Goal: Complete application form

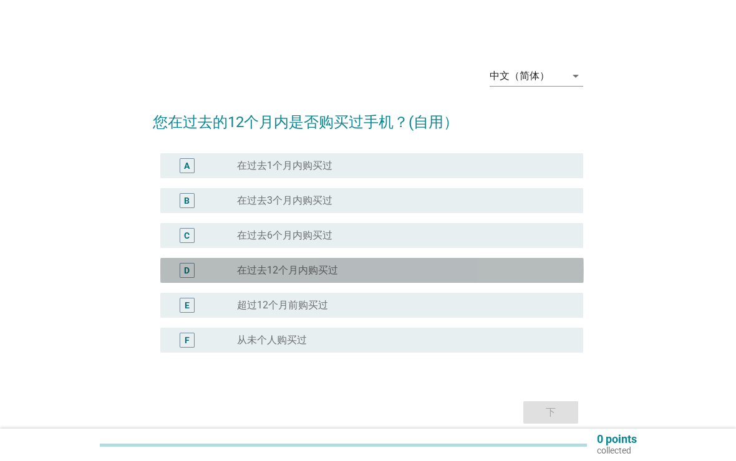
click at [479, 266] on div "radio_button_unchecked 在过去12个月内购买过" at bounding box center [400, 270] width 326 height 12
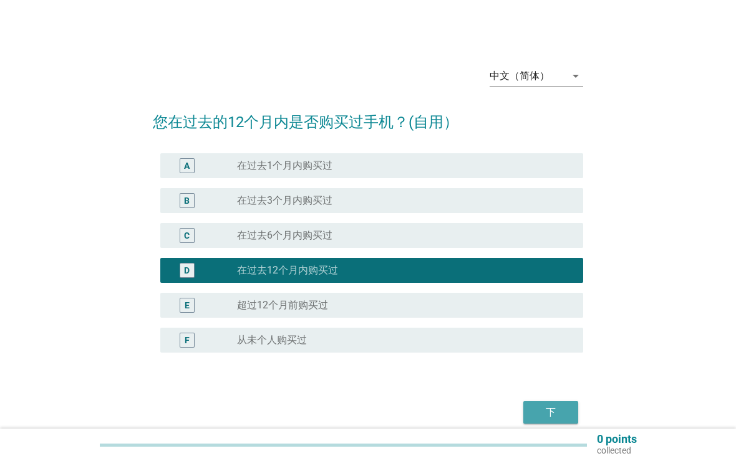
click at [564, 413] on div "下" at bounding box center [550, 412] width 35 height 15
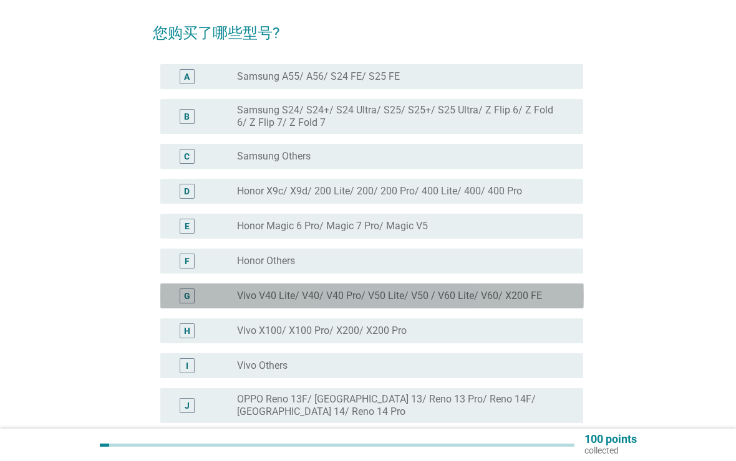
scroll to position [97, 0]
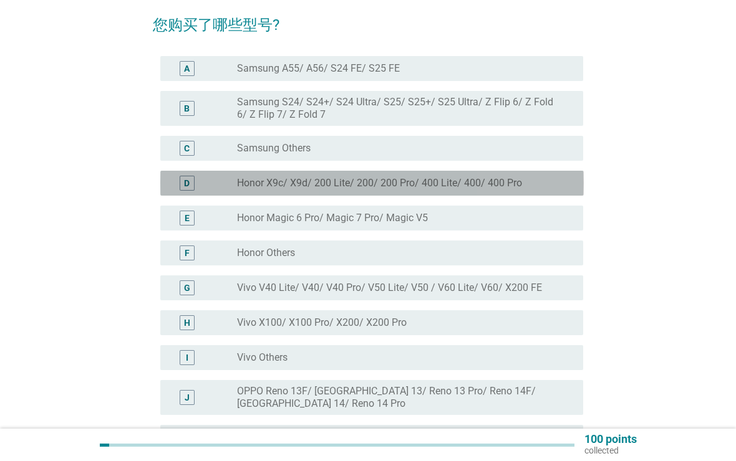
click at [557, 188] on div "radio_button_unchecked Honor X9c/ X9d/ 200 Lite/ 200/ 200 Pro/ 400 Lite/ 400/ 4…" at bounding box center [400, 183] width 326 height 12
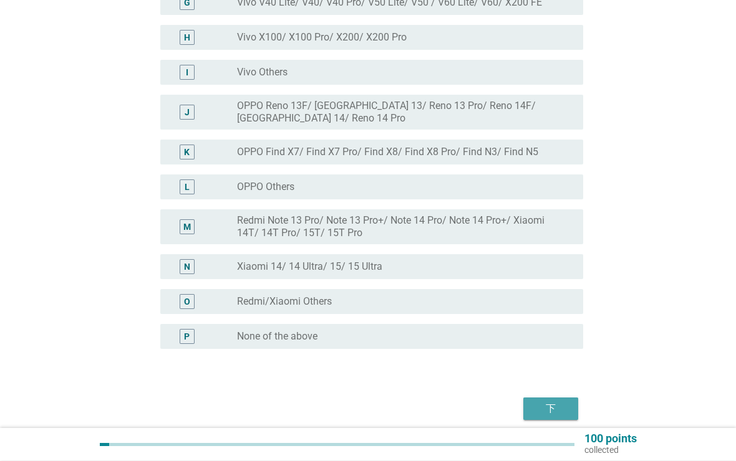
click at [567, 411] on div "下" at bounding box center [550, 409] width 35 height 15
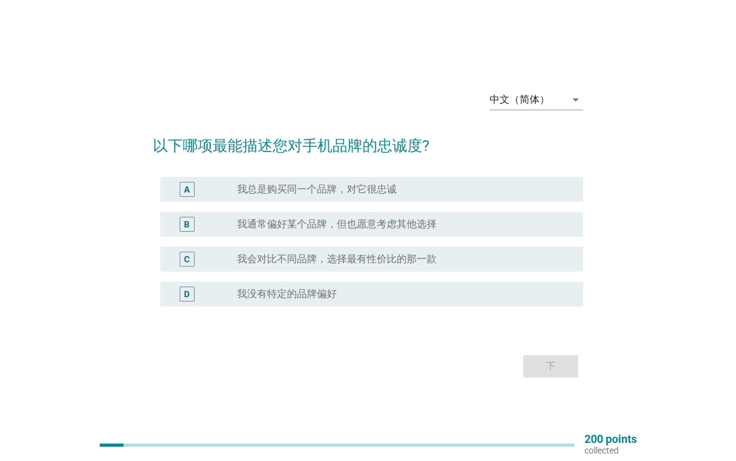
click at [539, 264] on div "radio_button_unchecked 我会对比不同品牌，选择最有性价比的那一款" at bounding box center [400, 259] width 326 height 12
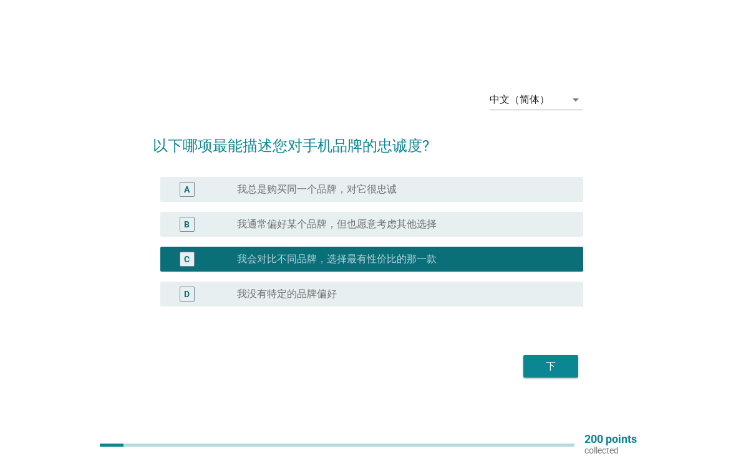
click at [560, 369] on div "下" at bounding box center [550, 366] width 35 height 15
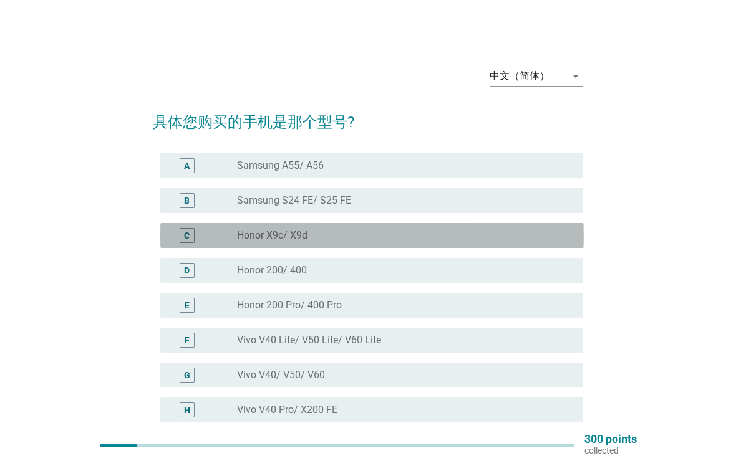
click at [549, 229] on div "radio_button_unchecked Honor X9c/ X9d" at bounding box center [400, 235] width 326 height 12
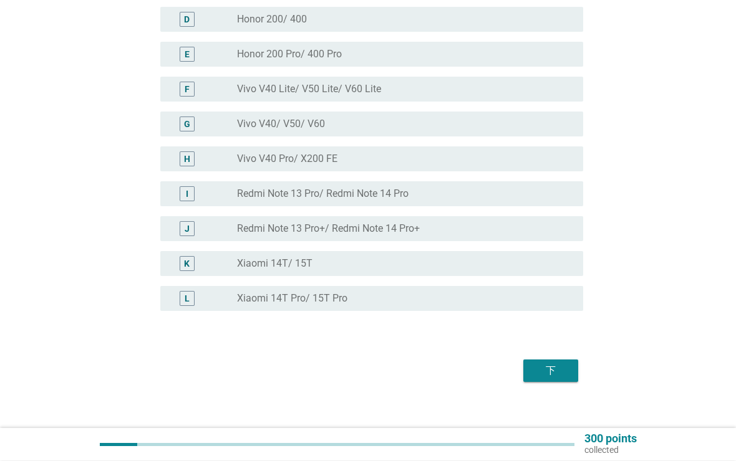
scroll to position [264, 0]
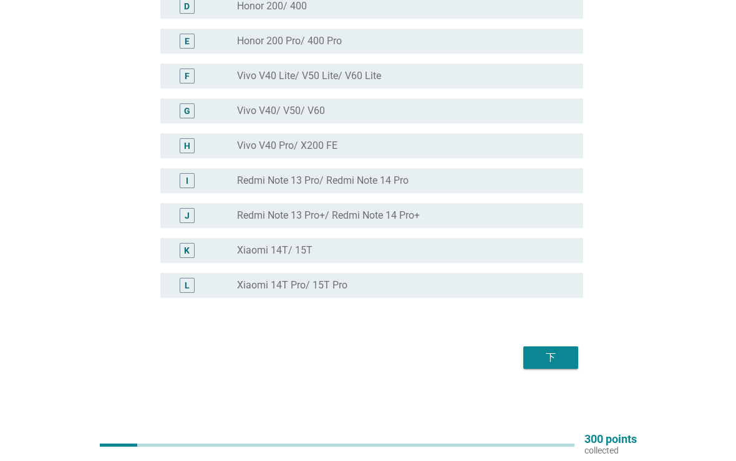
click at [563, 352] on div "下" at bounding box center [550, 357] width 35 height 15
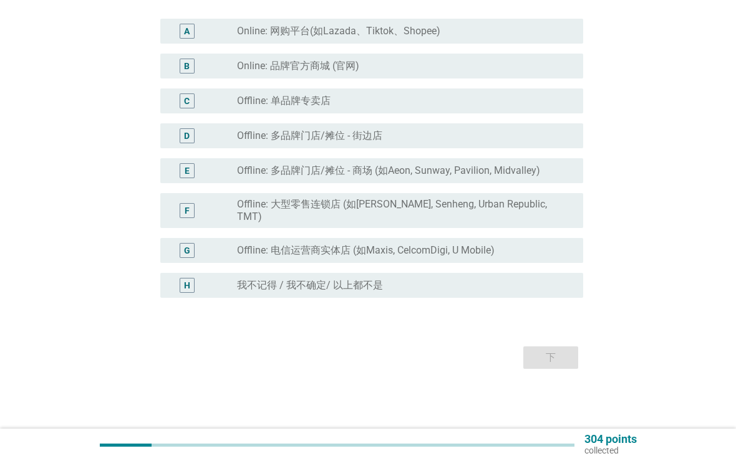
scroll to position [0, 0]
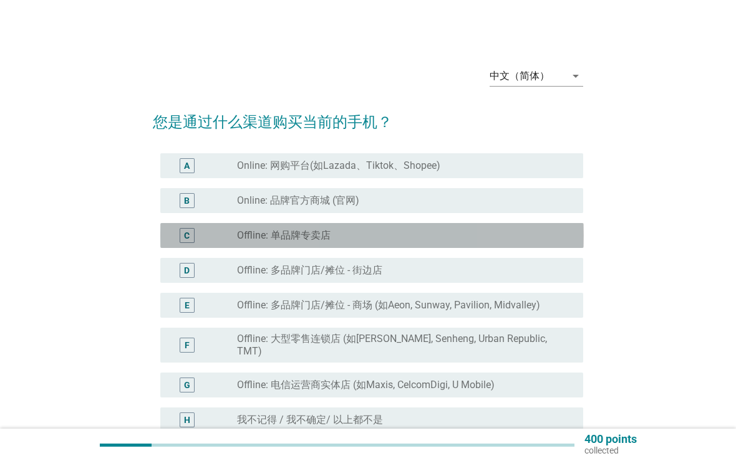
click at [540, 246] on div "C radio_button_unchecked Offline: 单品牌专卖店" at bounding box center [371, 235] width 423 height 25
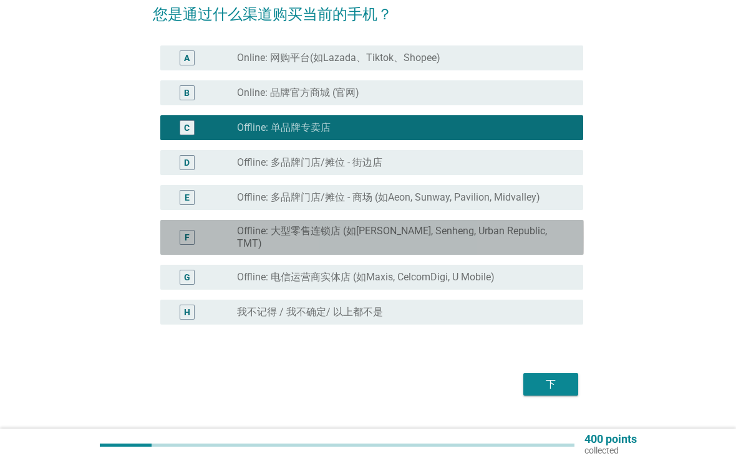
scroll to position [135, 0]
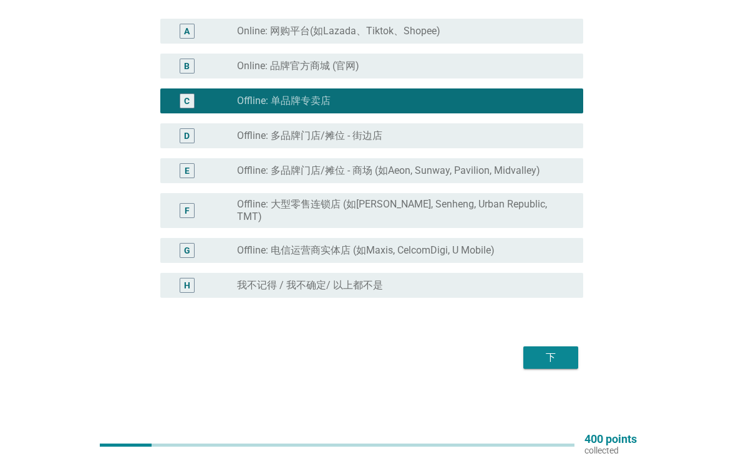
click at [562, 355] on div "下" at bounding box center [550, 357] width 35 height 15
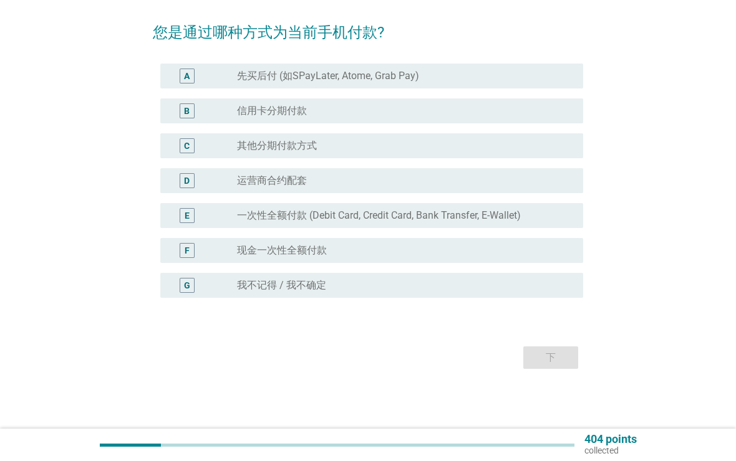
scroll to position [0, 0]
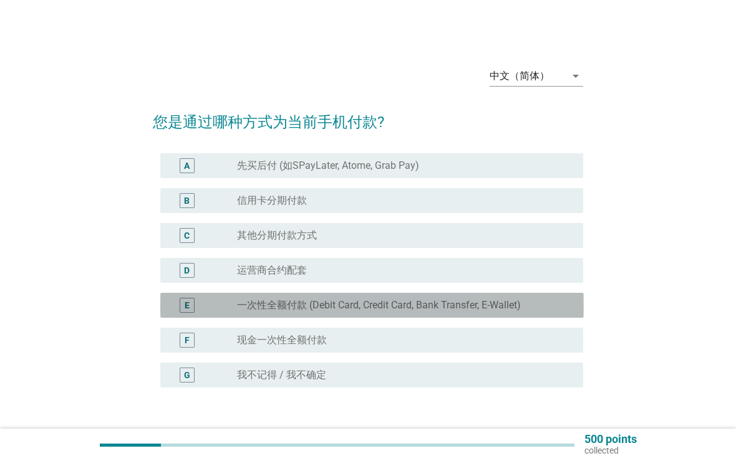
click at [572, 309] on div "radio_button_unchecked 一次性全额付款 (Debit Card, Credit Card, Bank Transfer, E-Walle…" at bounding box center [405, 305] width 336 height 12
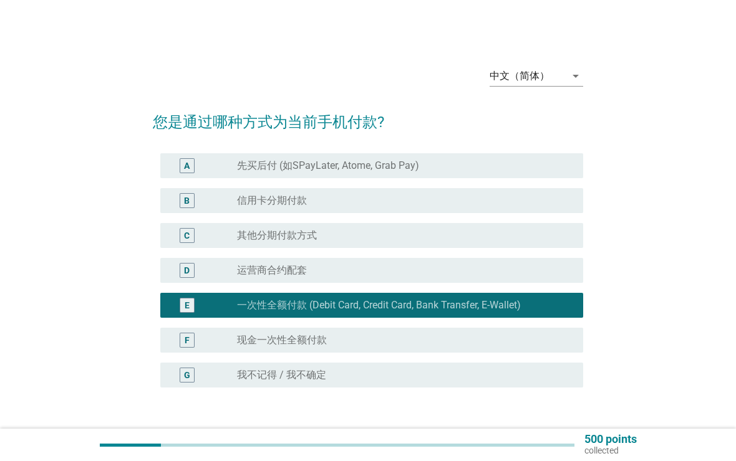
scroll to position [90, 0]
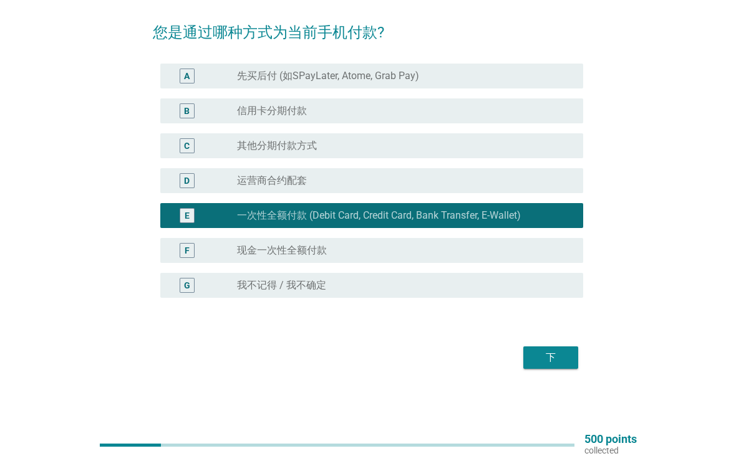
click at [567, 358] on div "下" at bounding box center [550, 357] width 35 height 15
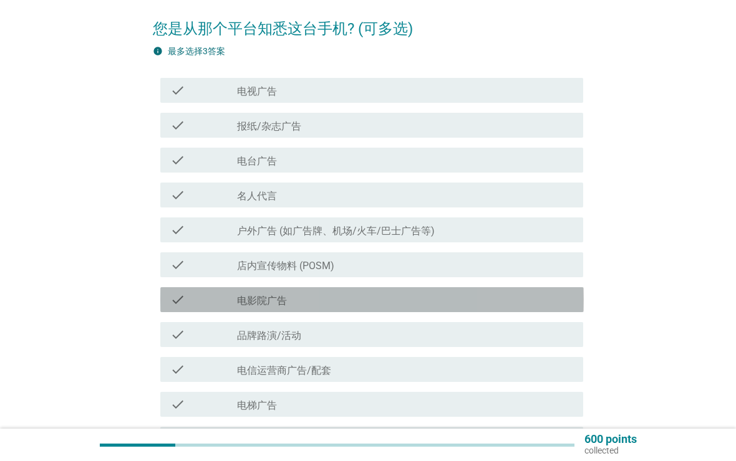
scroll to position [99, 0]
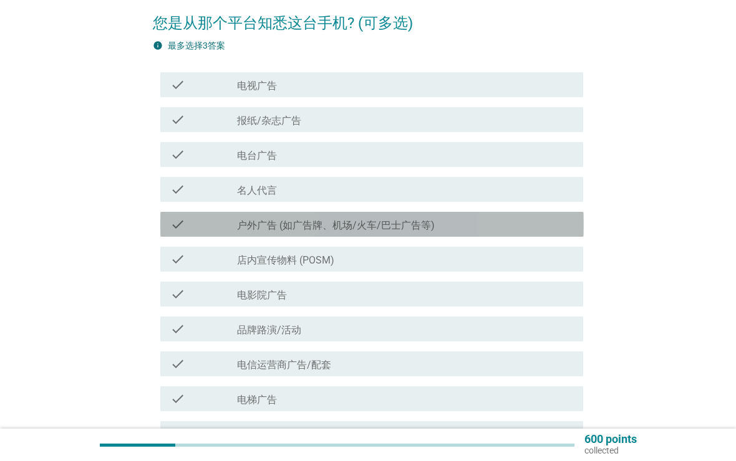
click at [489, 212] on div "check check_box_outline_blank 户外广告 (如广告牌、机场/火车/巴士广告等)" at bounding box center [371, 224] width 423 height 25
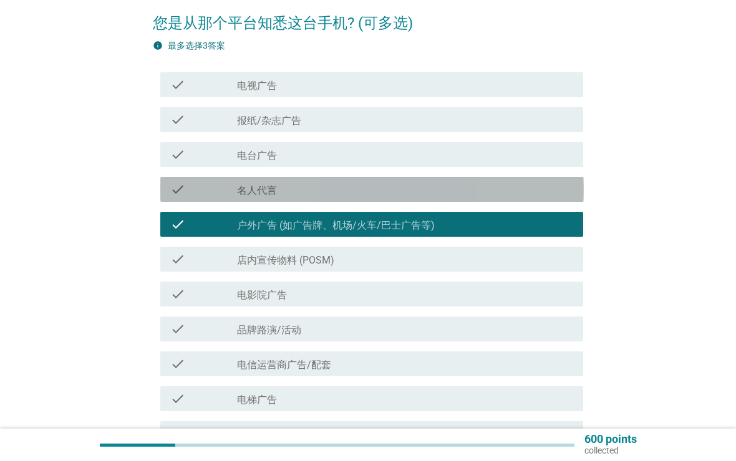
click at [531, 186] on div "check_box_outline_blank 名人代言" at bounding box center [405, 189] width 336 height 15
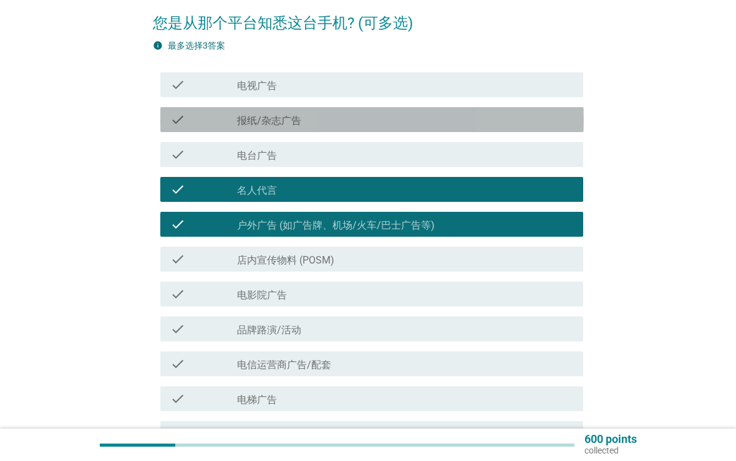
click at [519, 118] on div "check_box_outline_blank 报纸/杂志广告" at bounding box center [405, 119] width 336 height 15
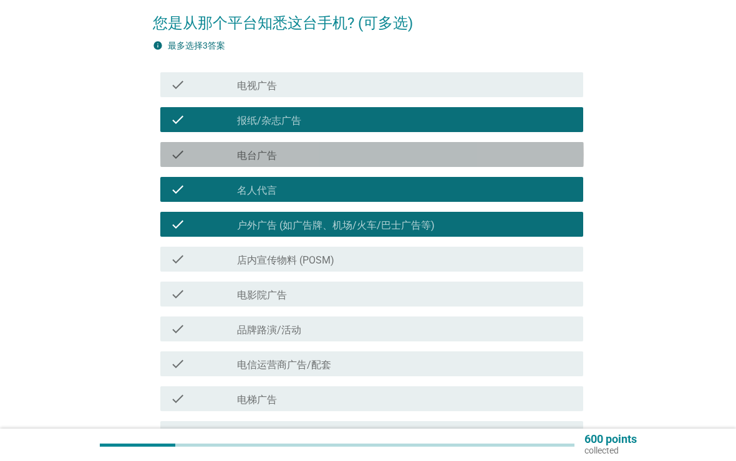
click at [491, 161] on div "check_box_outline_blank 电台广告" at bounding box center [405, 154] width 336 height 15
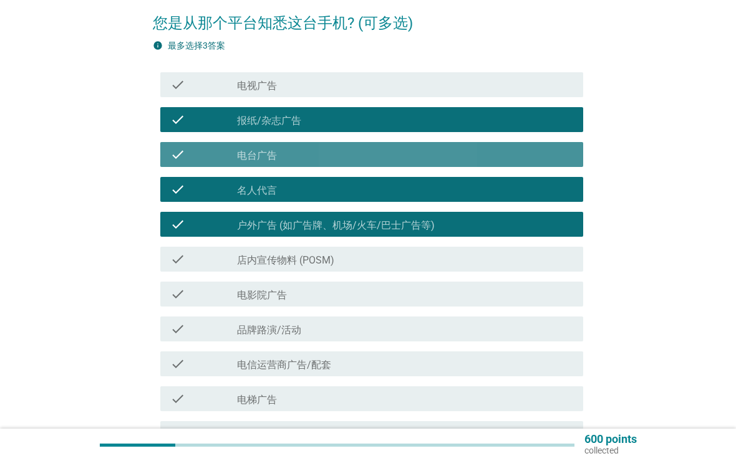
click at [516, 92] on div "check check_box_outline_blank 电视广告" at bounding box center [371, 84] width 423 height 25
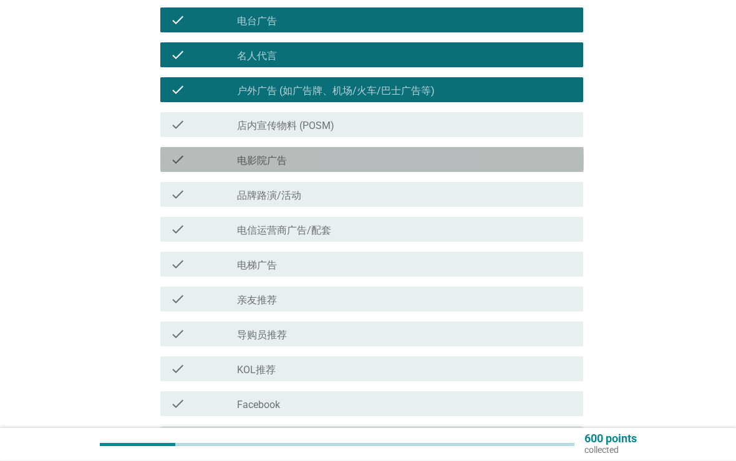
scroll to position [234, 0]
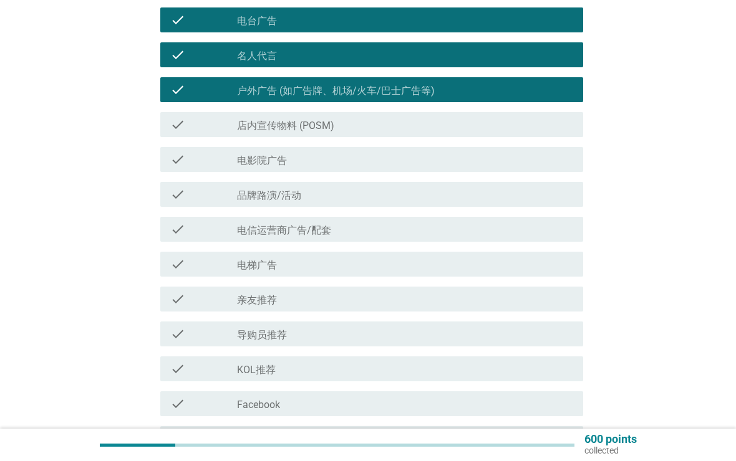
click at [564, 135] on div "check check_box_outline_blank 店内宣传物料 (POSM)" at bounding box center [371, 124] width 423 height 25
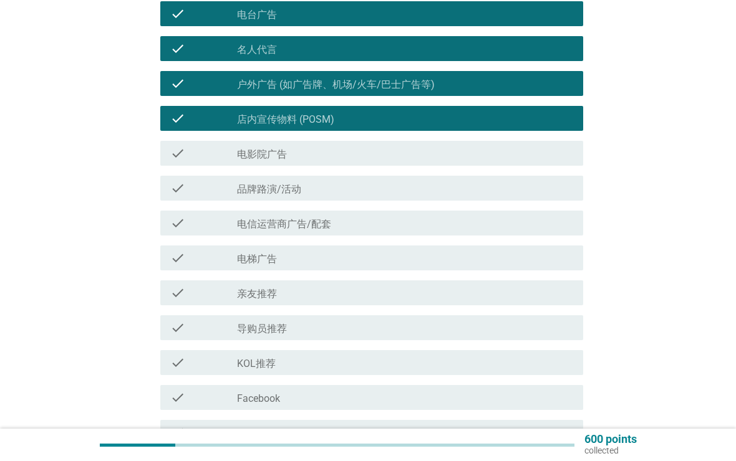
click at [454, 290] on div "check_box_outline_blank 亲友推荐" at bounding box center [405, 292] width 336 height 15
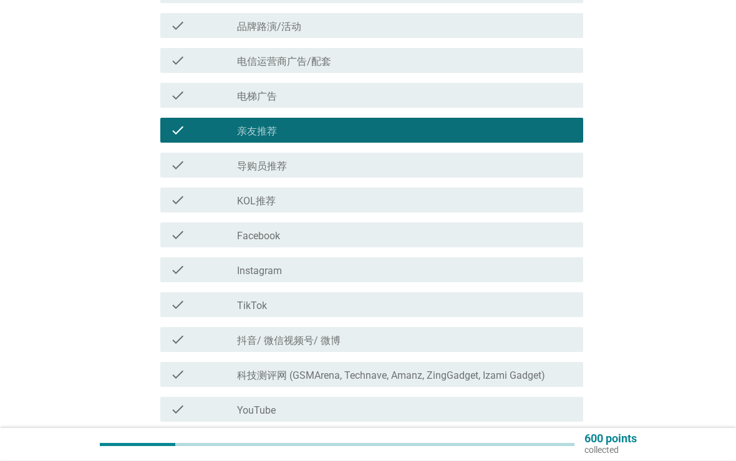
scroll to position [403, 0]
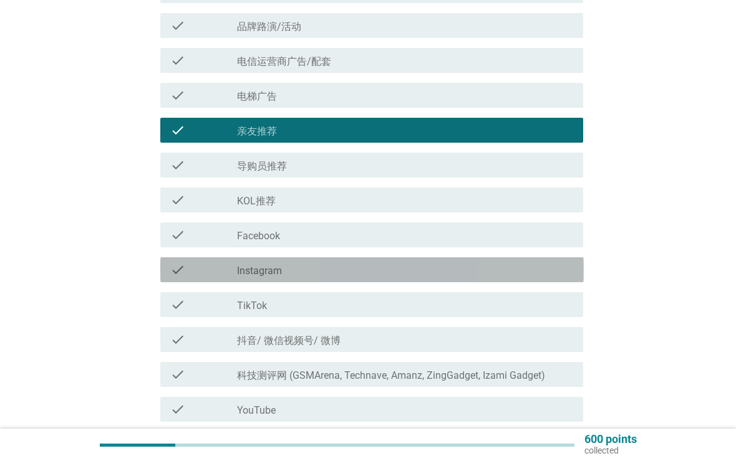
click at [467, 271] on div "check_box_outline_blank Instagram" at bounding box center [405, 269] width 336 height 15
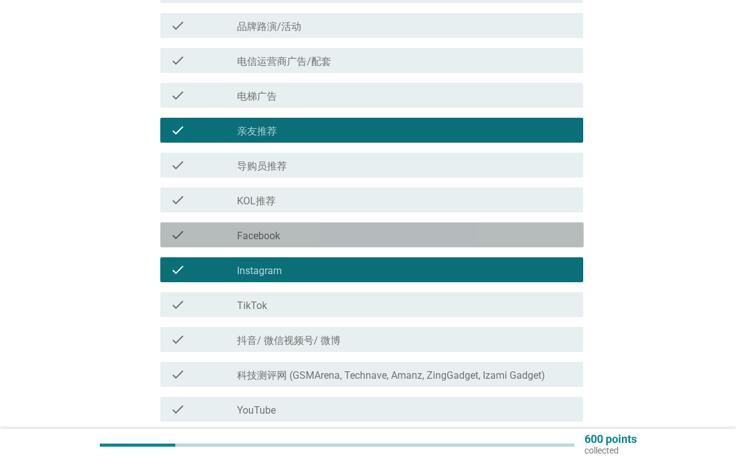
click at [479, 246] on div "check check_box_outline_blank Facebook" at bounding box center [371, 235] width 423 height 25
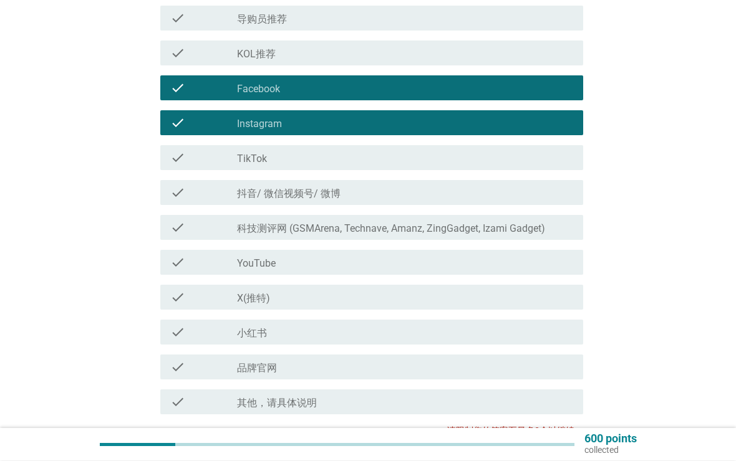
scroll to position [565, 0]
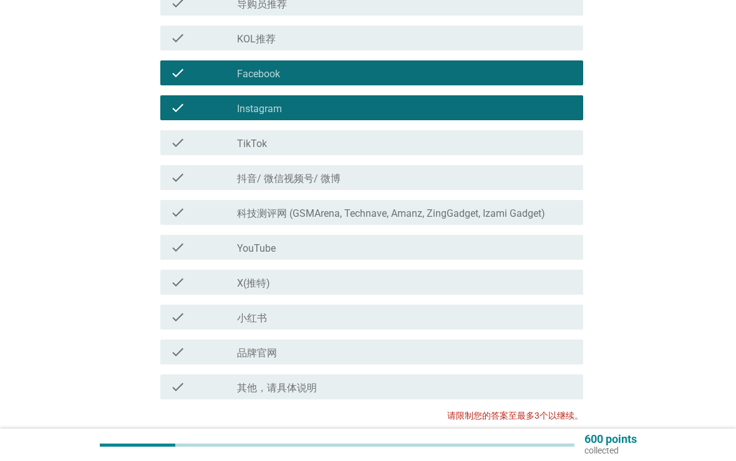
click at [478, 325] on div "check check_box_outline_blank 小红书" at bounding box center [371, 317] width 423 height 25
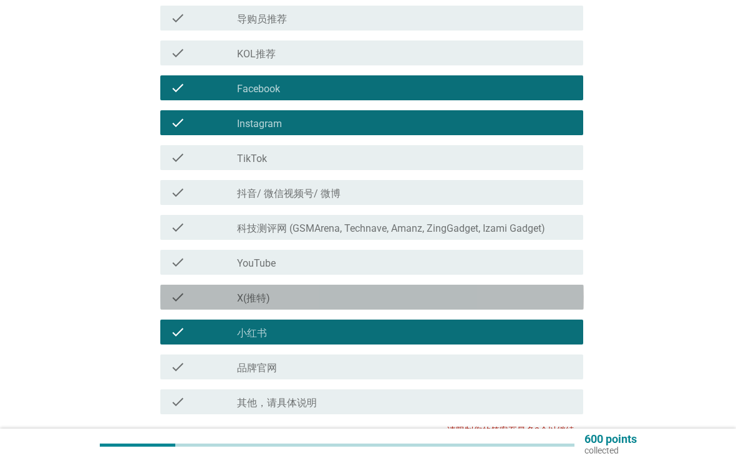
scroll to position [545, 0]
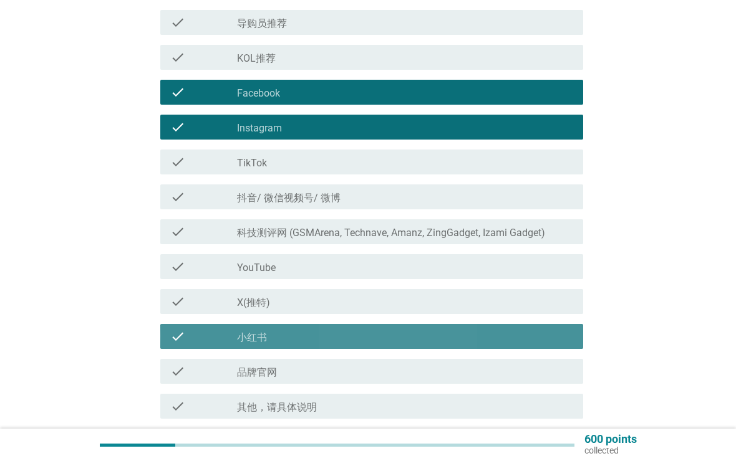
click at [505, 345] on div "check check_box_outline_blank 小红书" at bounding box center [371, 336] width 423 height 25
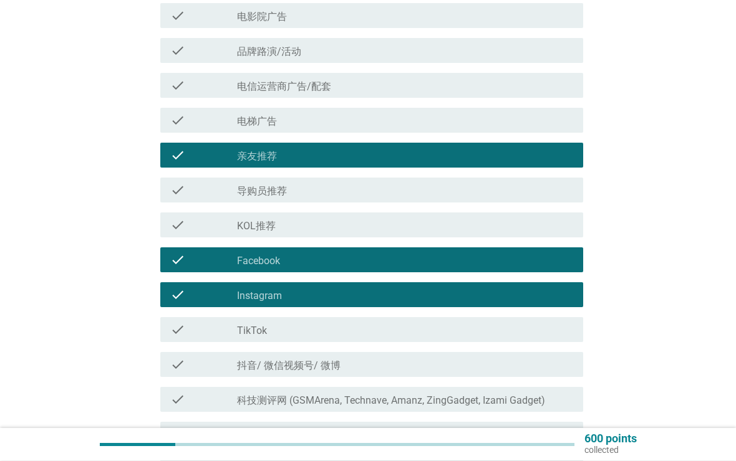
scroll to position [378, 0]
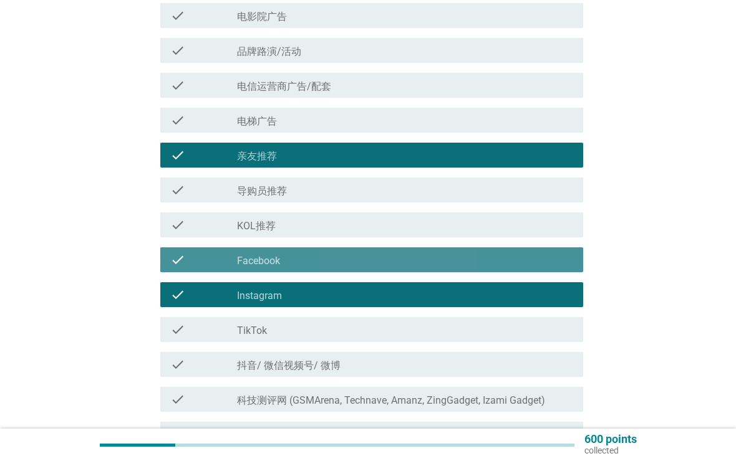
click at [511, 260] on div "check_box_outline_blank Facebook" at bounding box center [405, 259] width 336 height 15
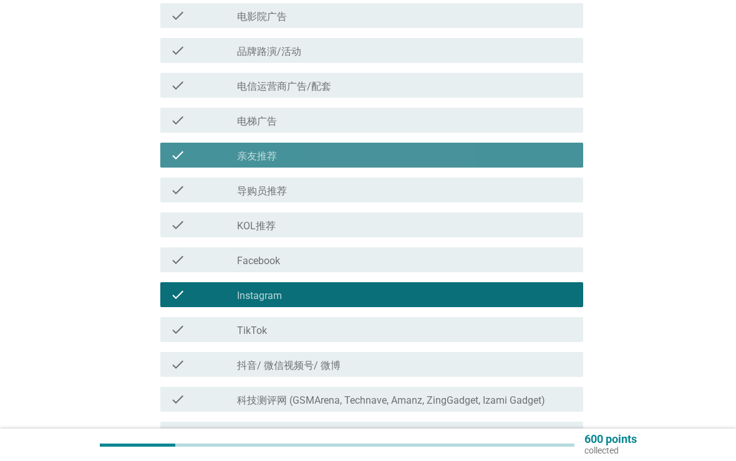
click at [541, 162] on div "check_box_outline_blank 亲友推荐" at bounding box center [405, 155] width 336 height 15
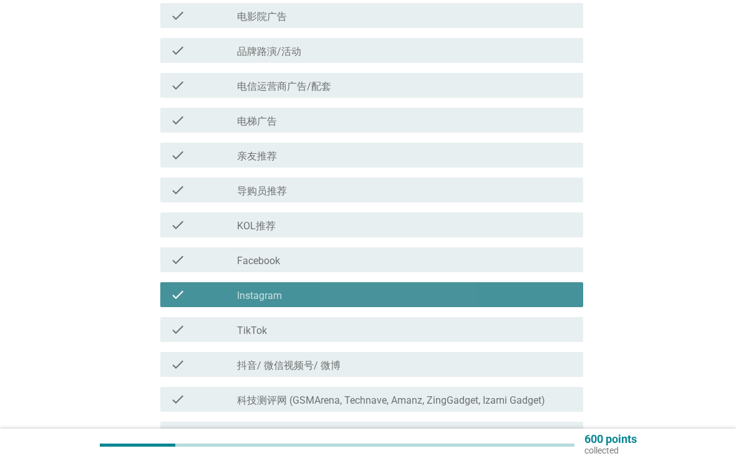
click at [501, 295] on div "check_box_outline_blank Instagram" at bounding box center [405, 294] width 336 height 15
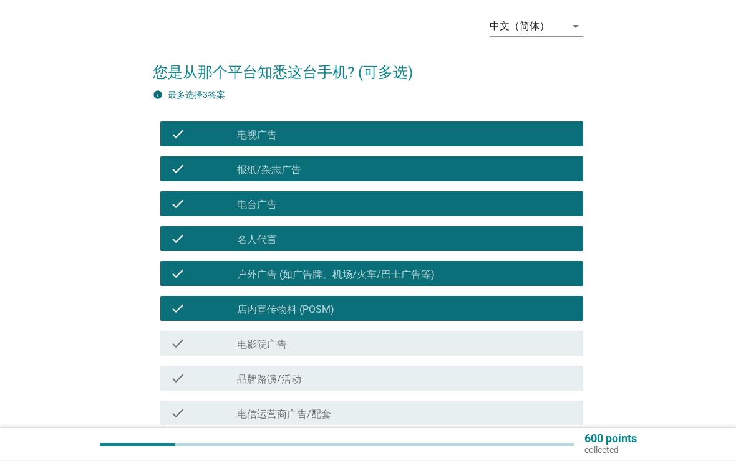
scroll to position [50, 0]
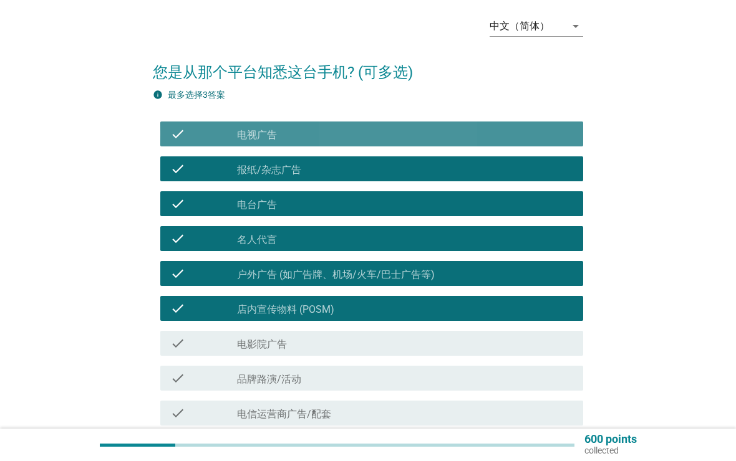
click at [535, 130] on div "check_box_outline_blank 电视广告" at bounding box center [405, 134] width 336 height 15
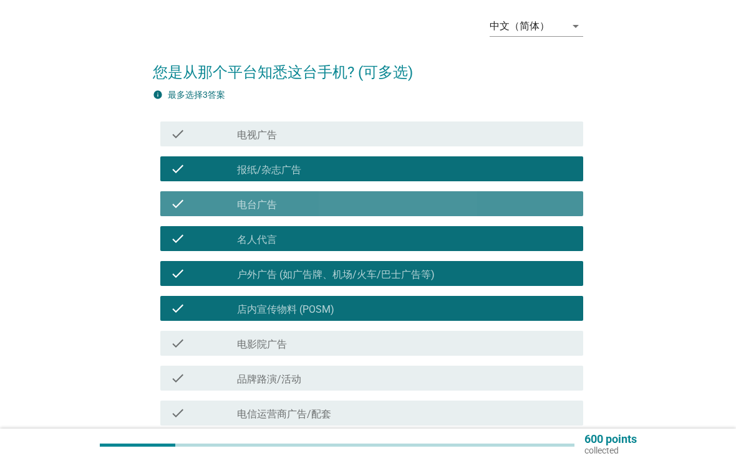
click at [502, 214] on div "check check_box_outline_blank 电台广告" at bounding box center [371, 203] width 423 height 25
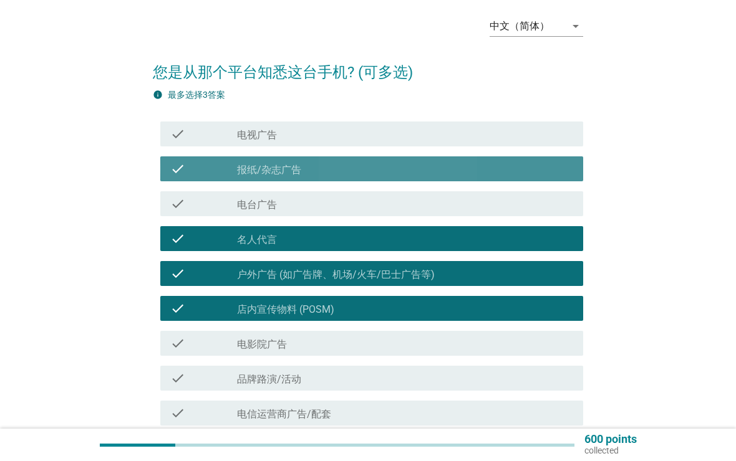
click at [528, 161] on div "check_box_outline_blank 报纸/杂志广告" at bounding box center [405, 168] width 336 height 15
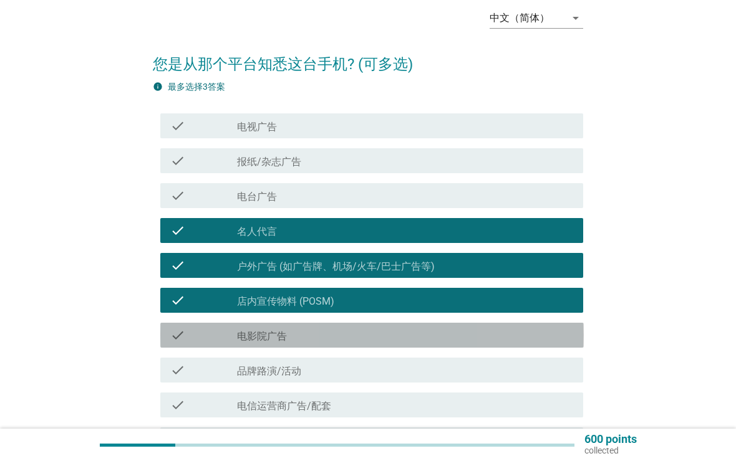
scroll to position [57, 0]
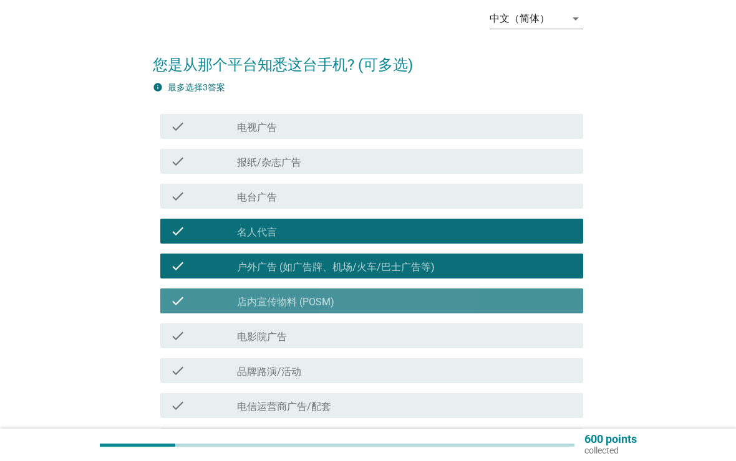
click at [493, 295] on div "check_box_outline_blank 店内宣传物料 (POSM)" at bounding box center [405, 301] width 336 height 15
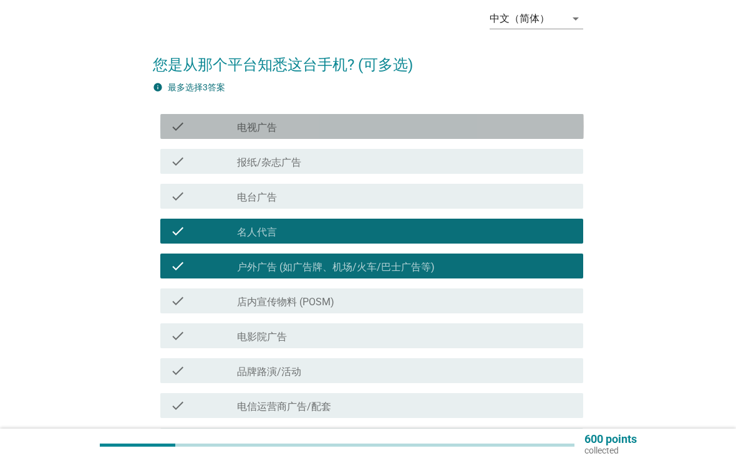
click at [545, 129] on div "check_box_outline_blank 电视广告" at bounding box center [405, 126] width 336 height 15
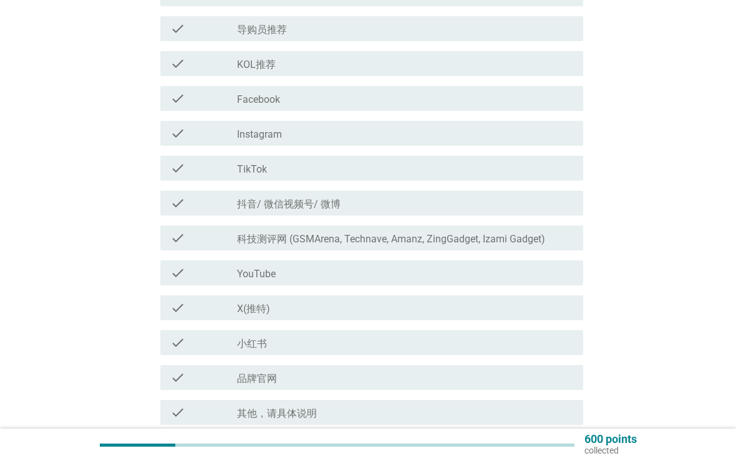
scroll to position [669, 0]
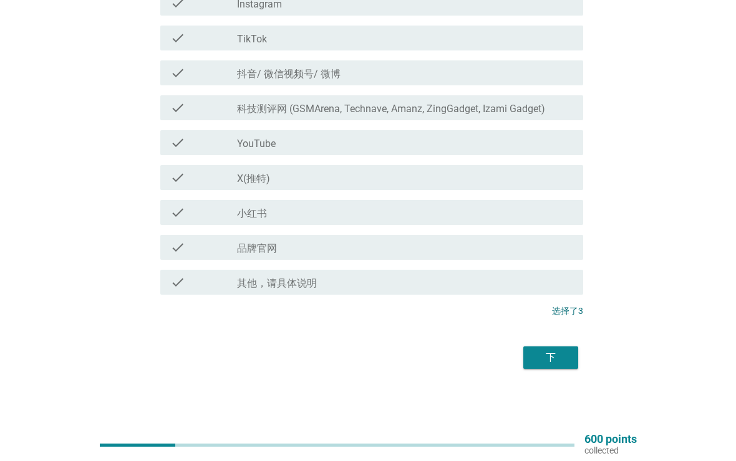
click at [567, 352] on div "下" at bounding box center [550, 357] width 35 height 15
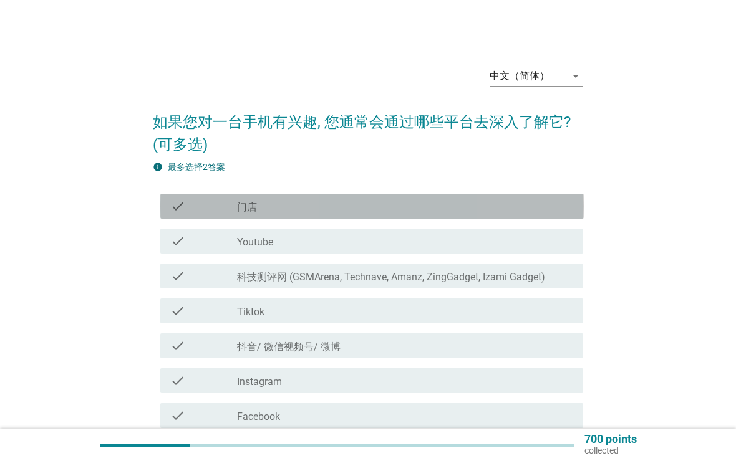
click at [562, 199] on div "check_box_outline_blank 门店" at bounding box center [405, 206] width 336 height 15
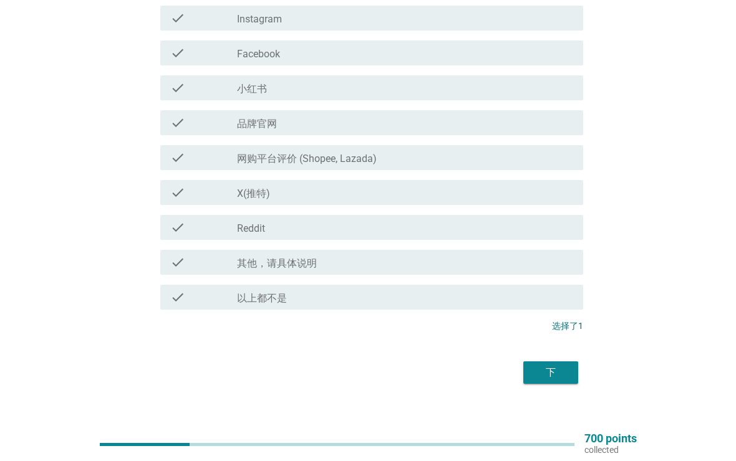
scroll to position [363, 0]
click at [566, 373] on div "下" at bounding box center [550, 372] width 35 height 15
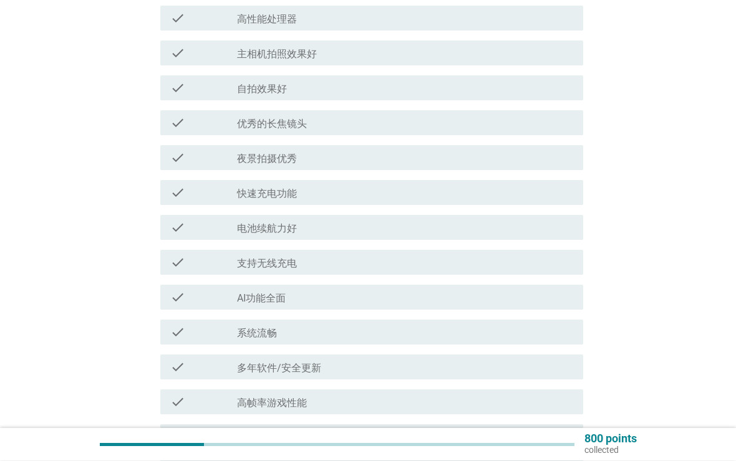
scroll to position [271, 0]
click at [538, 152] on div "check_box_outline_blank 夜景拍摄优秀" at bounding box center [405, 157] width 336 height 15
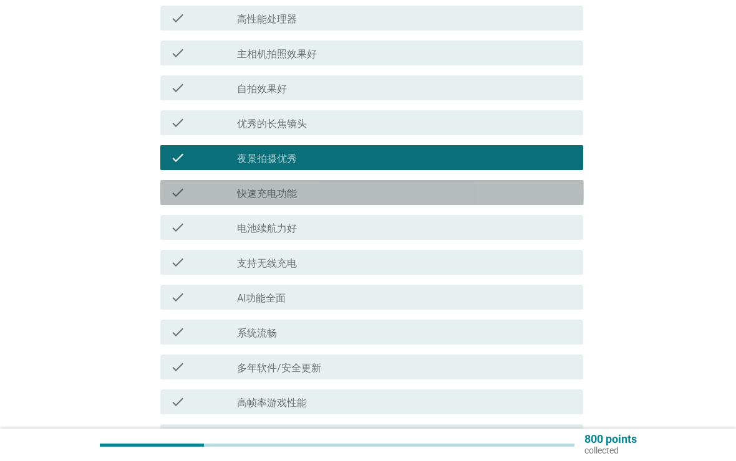
click at [527, 203] on div "check check_box_outline_blank 快速充电功能" at bounding box center [371, 192] width 423 height 25
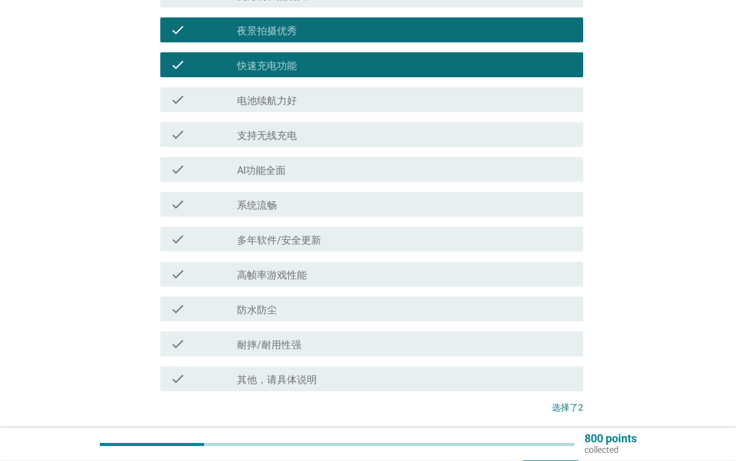
scroll to position [398, 0]
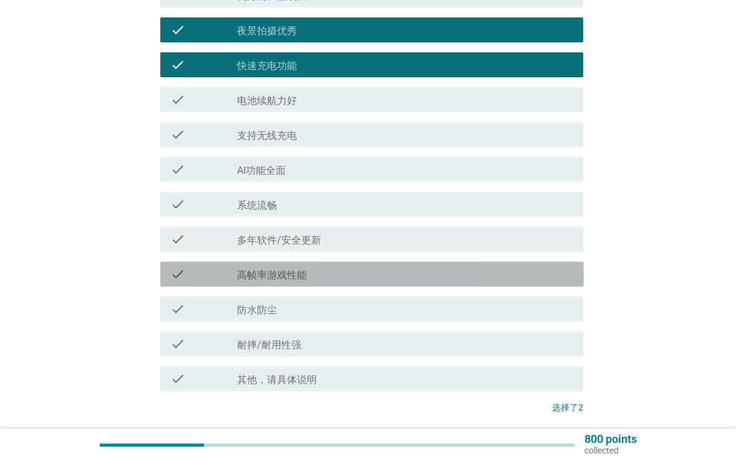
click at [494, 276] on div "check_box_outline_blank 高帧率游戏性能" at bounding box center [405, 274] width 336 height 15
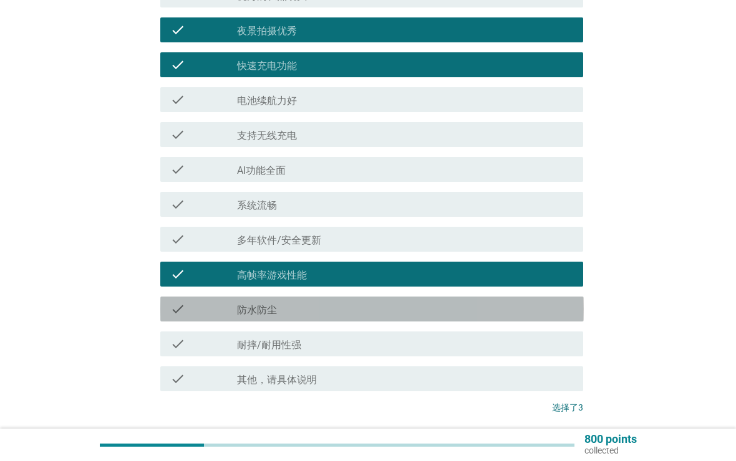
click at [469, 319] on div "check check_box_outline_blank 防水防尘" at bounding box center [371, 309] width 423 height 25
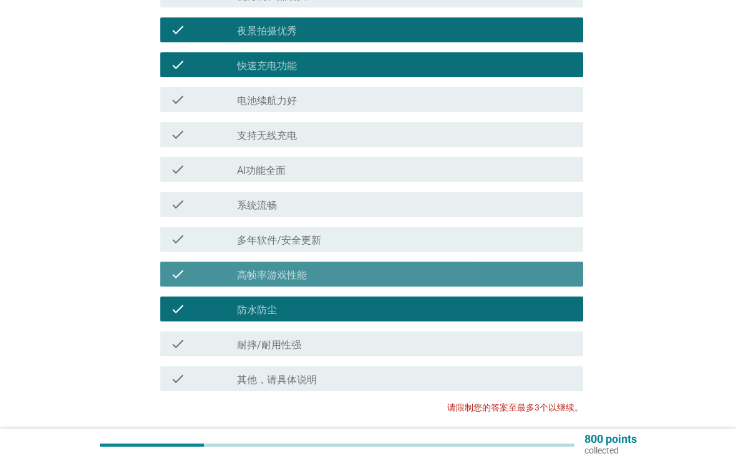
click at [486, 266] on div "check check_box_outline_blank 高帧率游戏性能" at bounding box center [371, 274] width 423 height 25
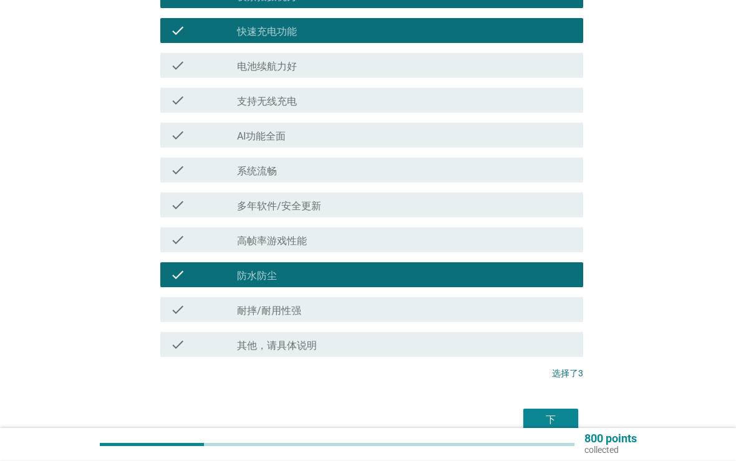
scroll to position [433, 0]
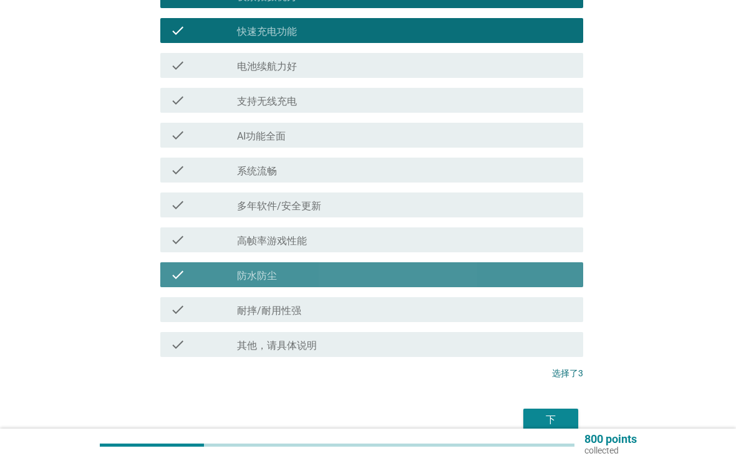
click at [513, 276] on div "check_box_outline_blank 防水防尘" at bounding box center [405, 274] width 336 height 15
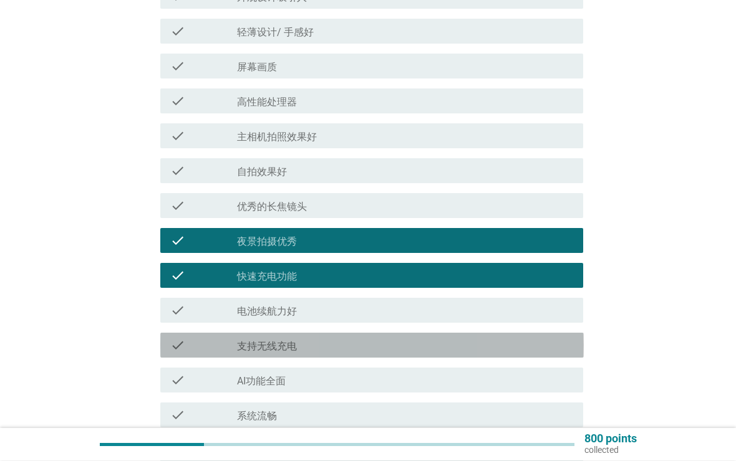
scroll to position [183, 0]
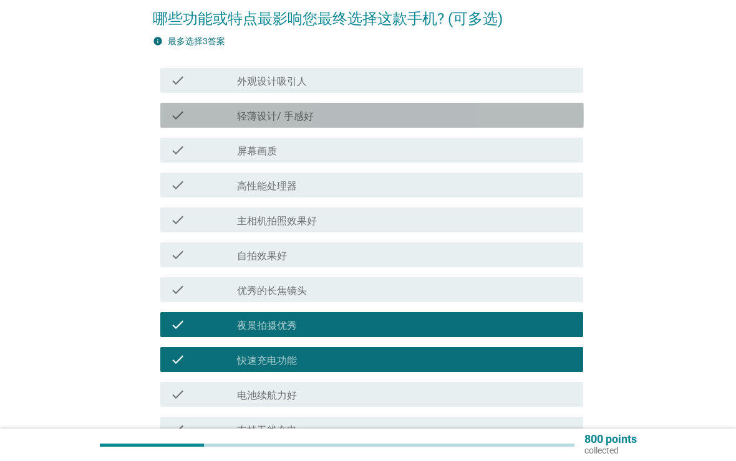
click at [555, 121] on div "check_box_outline_blank 轻薄设计/ 手感好" at bounding box center [405, 115] width 336 height 15
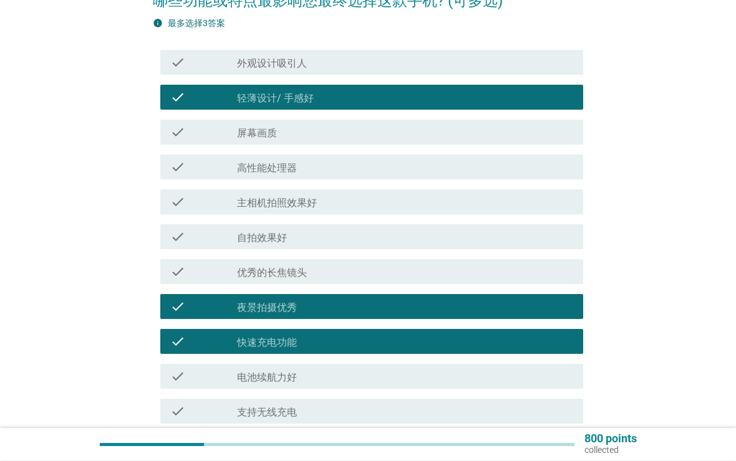
scroll to position [145, 0]
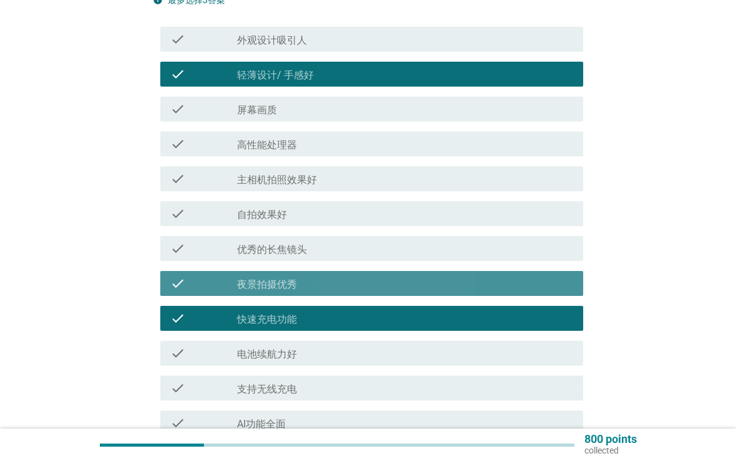
click at [463, 277] on div "check_box_outline_blank 夜景拍摄优秀" at bounding box center [405, 283] width 336 height 15
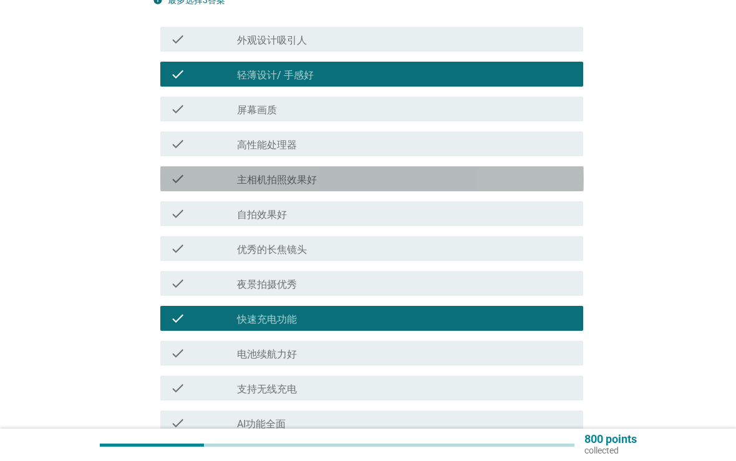
click at [523, 178] on div "check_box_outline_blank 主相机拍照效果好" at bounding box center [405, 178] width 336 height 15
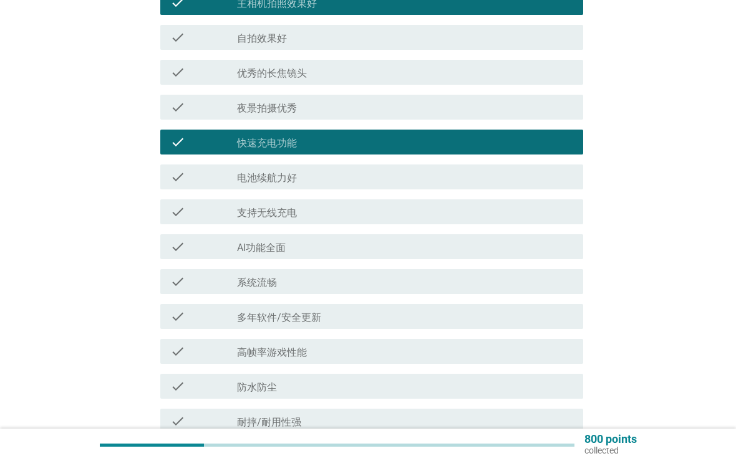
scroll to position [495, 0]
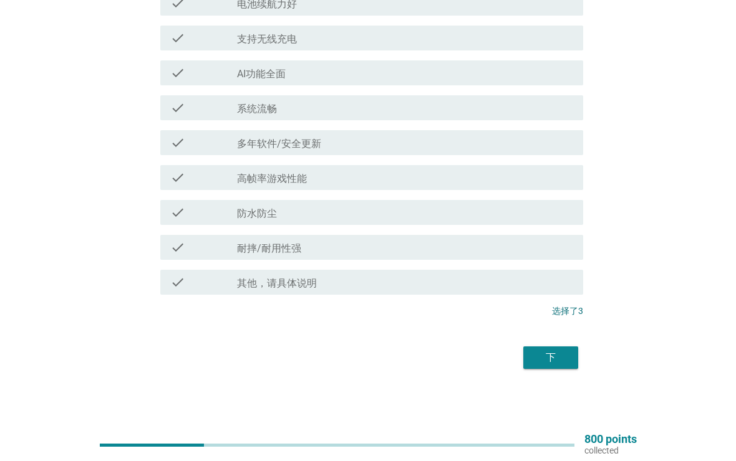
click at [569, 355] on button "下" at bounding box center [550, 358] width 55 height 22
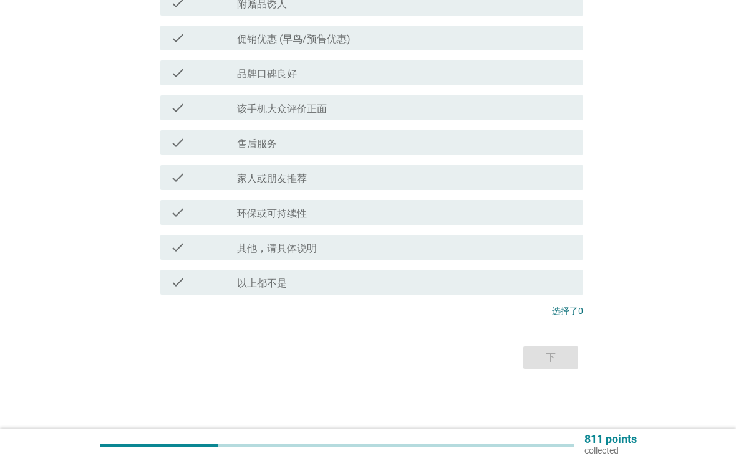
scroll to position [0, 0]
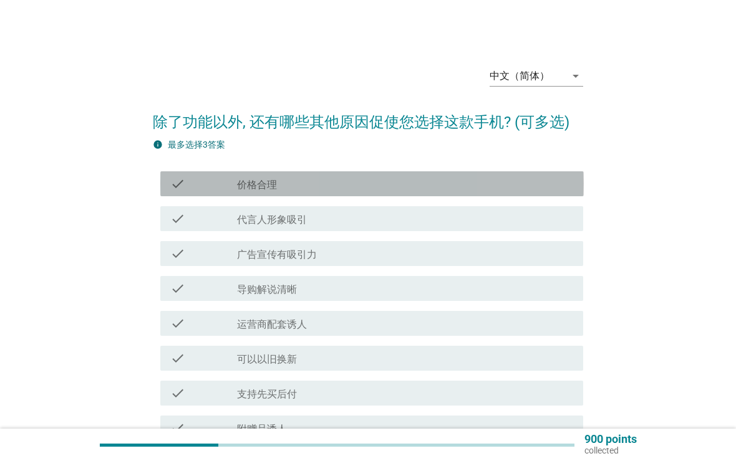
click at [540, 175] on div "check check_box_outline_blank 价格合理" at bounding box center [371, 183] width 423 height 25
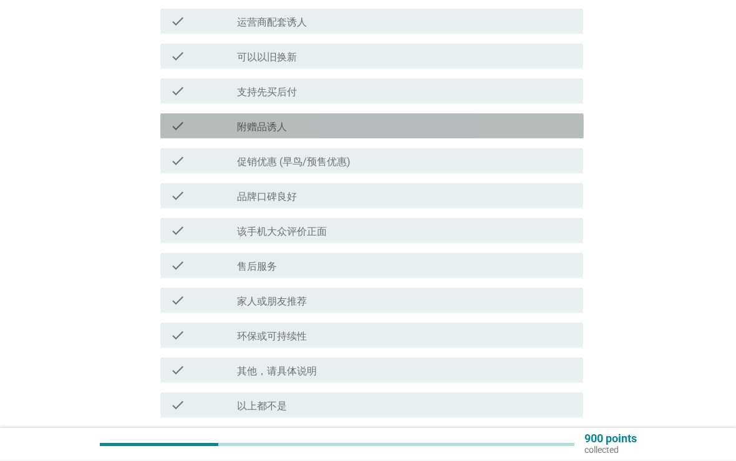
scroll to position [302, 0]
click at [581, 127] on div "check check_box_outline_blank 附赠品诱人" at bounding box center [371, 125] width 423 height 25
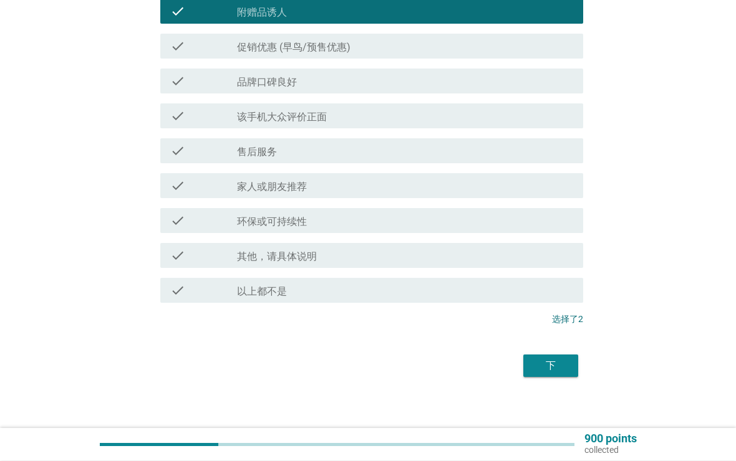
scroll to position [417, 0]
click at [542, 89] on div "check check_box_outline_blank 品牌口碑良好" at bounding box center [371, 81] width 423 height 25
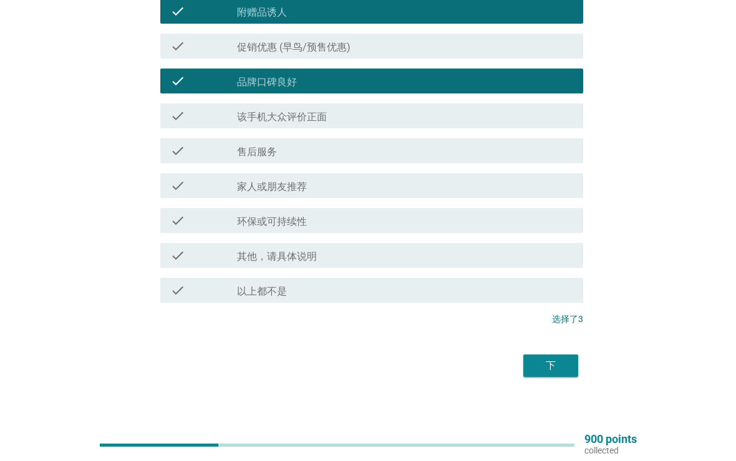
click at [575, 371] on button "下" at bounding box center [550, 366] width 55 height 22
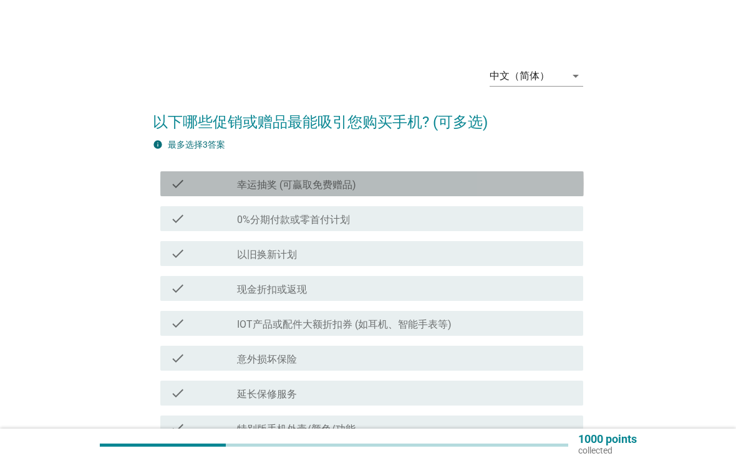
click at [534, 191] on div "check_box_outline_blank 幸运抽奖 (可贏取免费赠品)" at bounding box center [405, 183] width 336 height 15
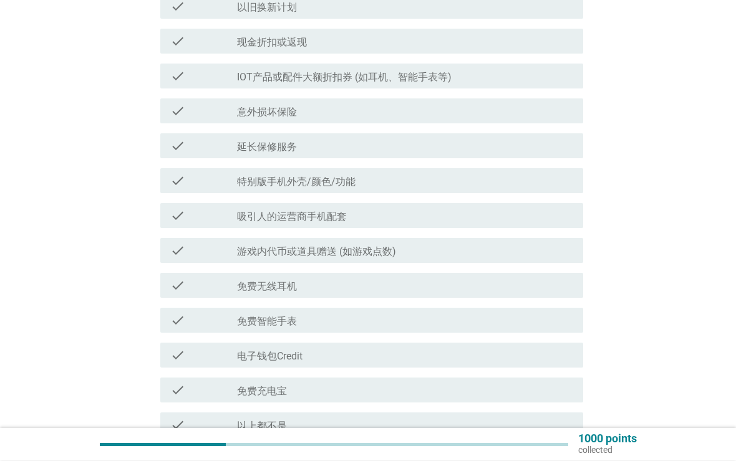
scroll to position [247, 0]
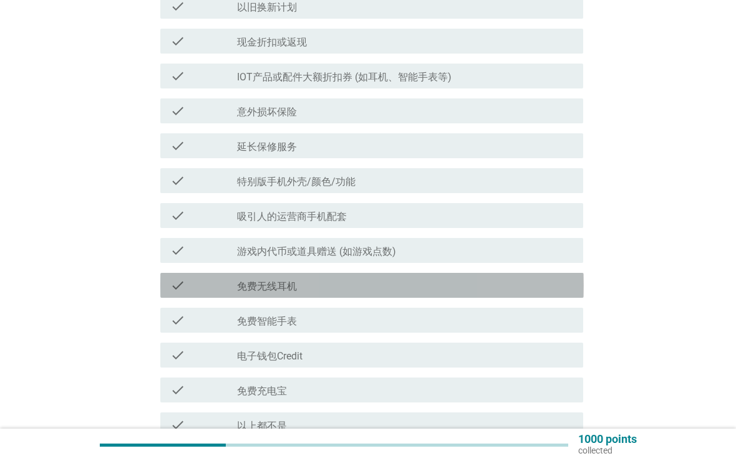
click at [476, 287] on div "check_box_outline_blank 免费无线耳机" at bounding box center [405, 285] width 336 height 15
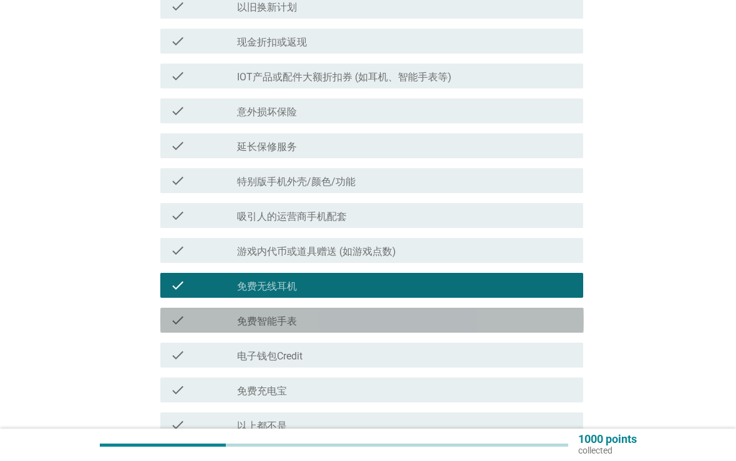
click at [464, 319] on div "check_box_outline_blank 免费智能手表" at bounding box center [405, 320] width 336 height 15
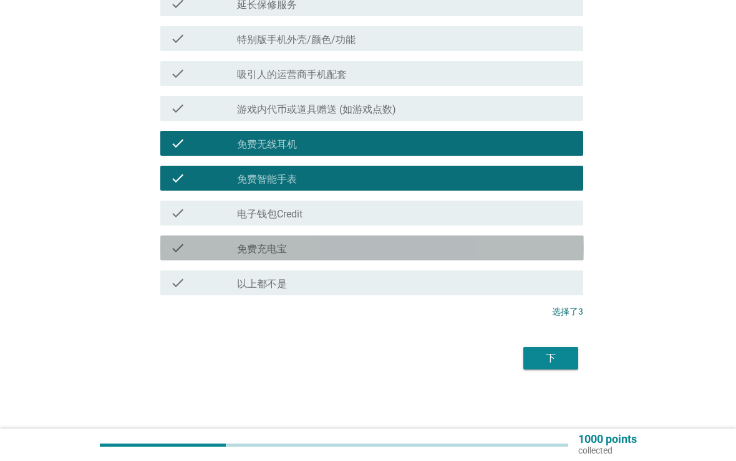
scroll to position [390, 0]
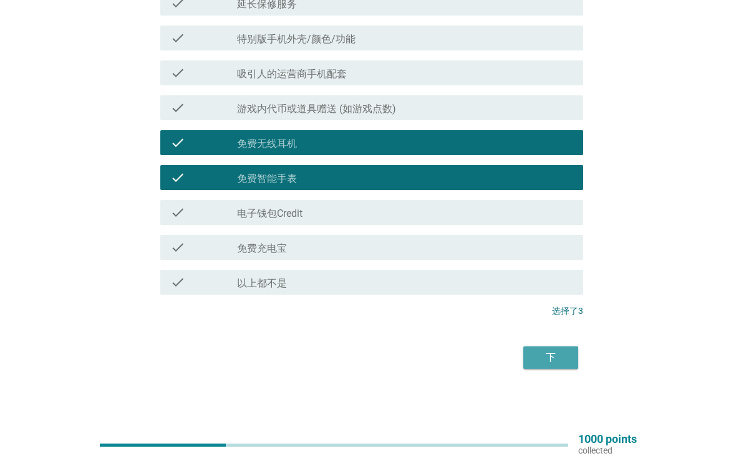
click at [559, 357] on div "下" at bounding box center [550, 357] width 35 height 15
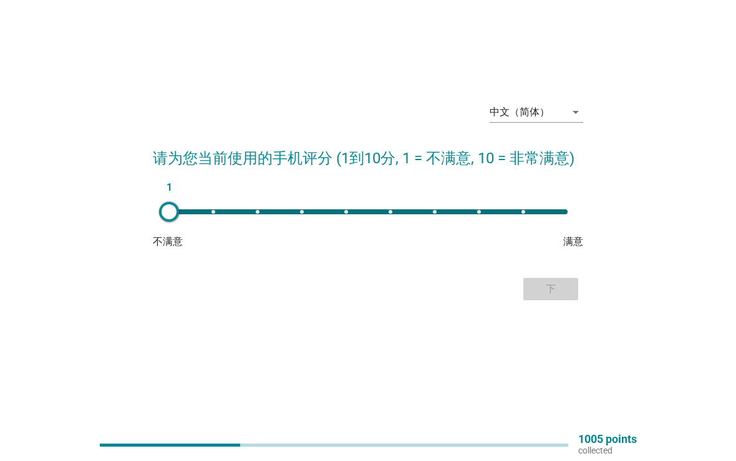
scroll to position [0, 0]
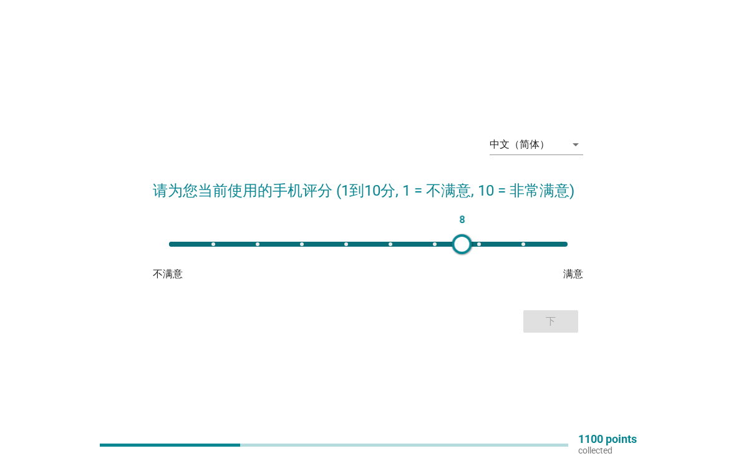
type input "7"
click at [556, 320] on div "下" at bounding box center [550, 321] width 35 height 15
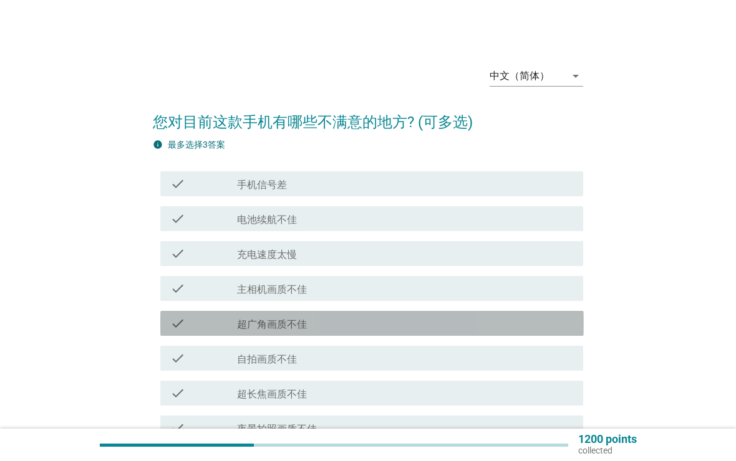
click at [427, 321] on div "check_box_outline_blank 超广角画质不佳" at bounding box center [405, 323] width 336 height 15
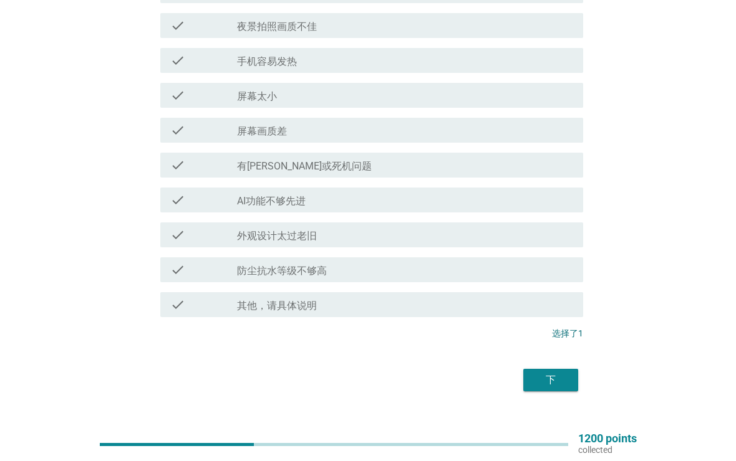
scroll to position [403, 0]
click at [547, 376] on div "下" at bounding box center [550, 380] width 35 height 15
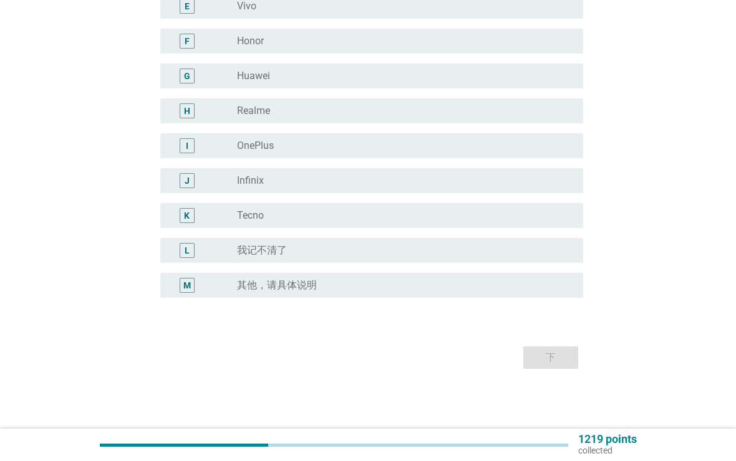
scroll to position [0, 0]
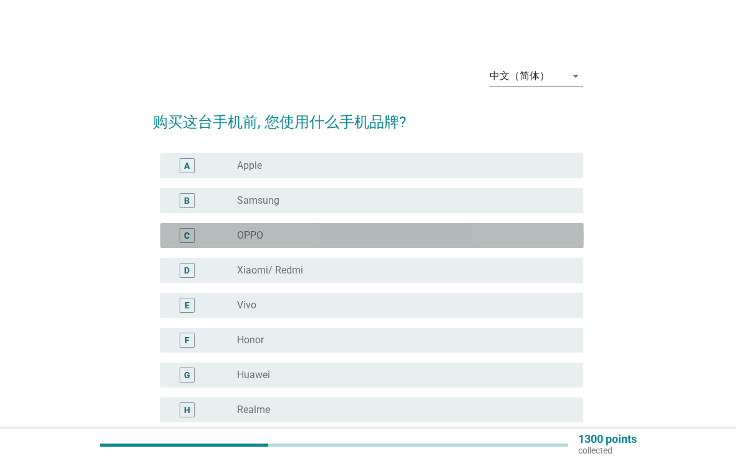
click at [477, 240] on div "radio_button_unchecked OPPO" at bounding box center [400, 235] width 326 height 12
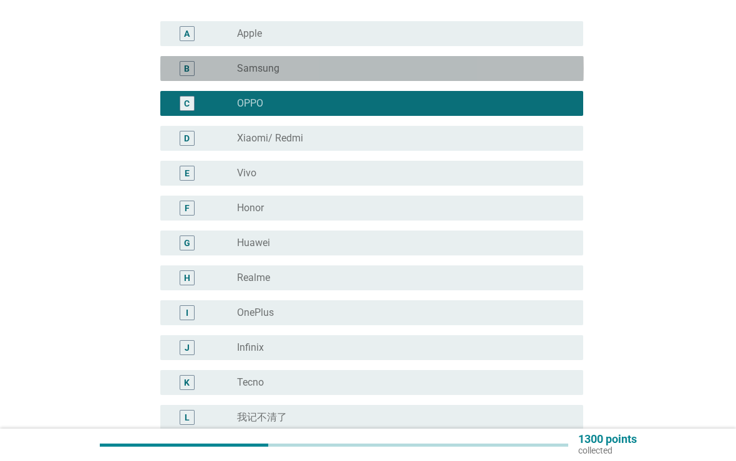
click at [549, 70] on div "radio_button_unchecked Samsung" at bounding box center [400, 68] width 326 height 12
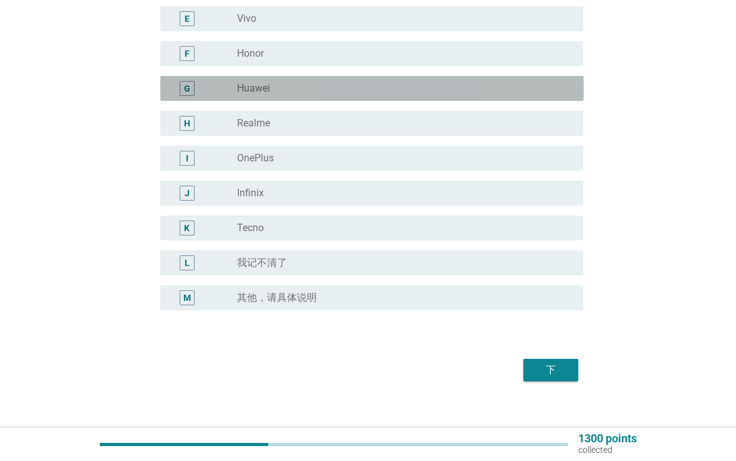
scroll to position [299, 0]
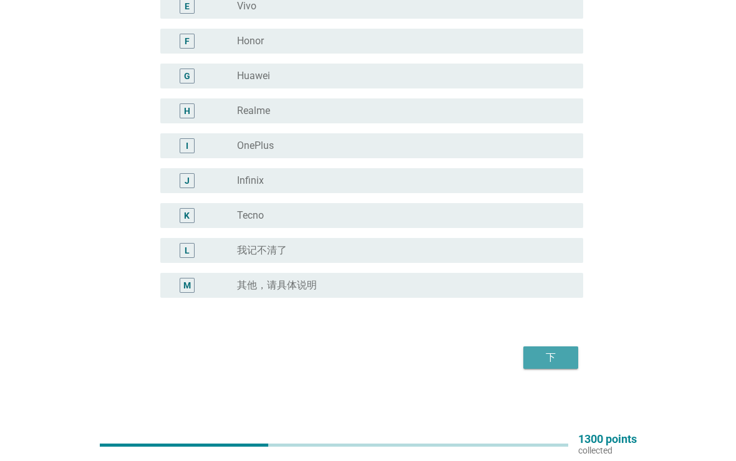
click at [563, 364] on div "下" at bounding box center [550, 357] width 35 height 15
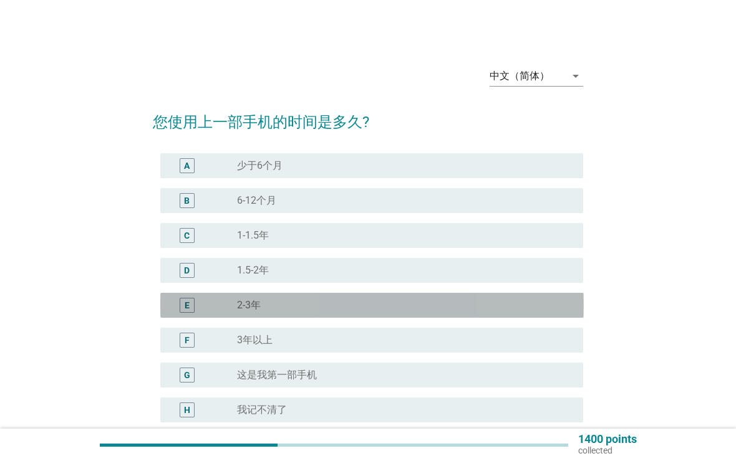
click at [554, 304] on div "radio_button_unchecked 2-3年" at bounding box center [400, 305] width 326 height 12
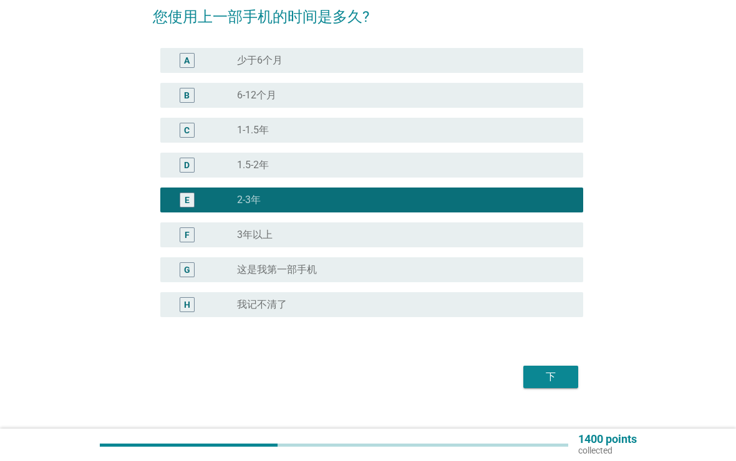
scroll to position [125, 0]
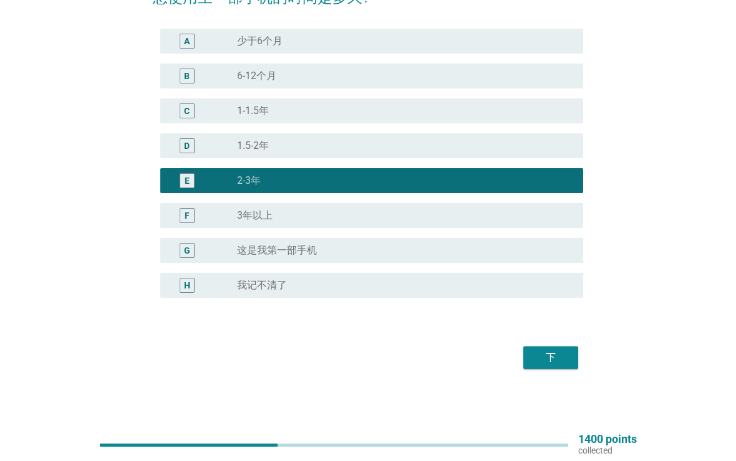
click at [553, 355] on div "下" at bounding box center [550, 357] width 35 height 15
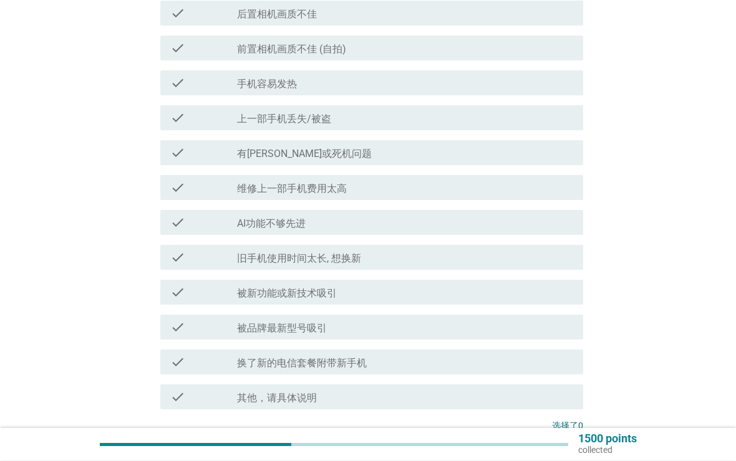
scroll to position [310, 0]
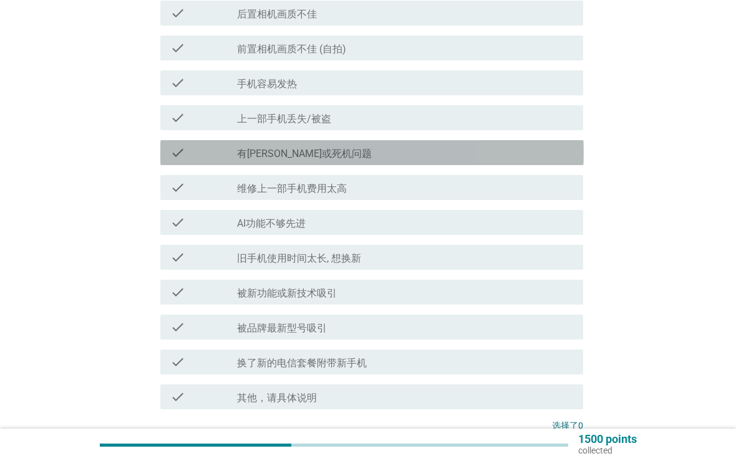
click at [549, 161] on div "check check_box_outline_blank 有[PERSON_NAME]或死机问题" at bounding box center [371, 152] width 423 height 25
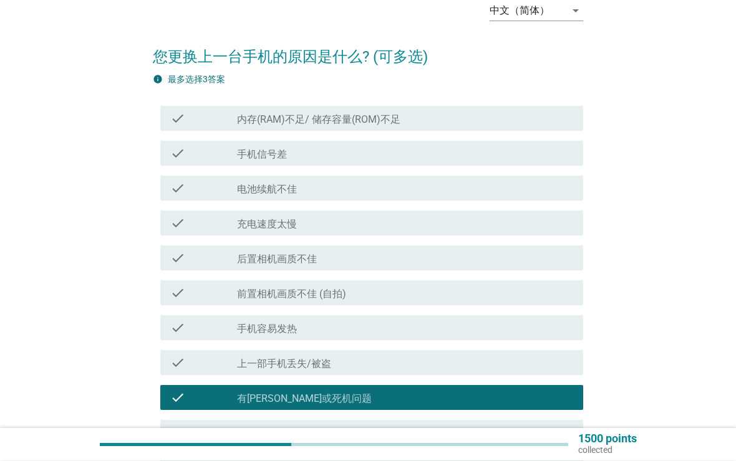
click at [459, 270] on div "check check_box_outline_blank 后置相机画质不佳" at bounding box center [371, 258] width 423 height 25
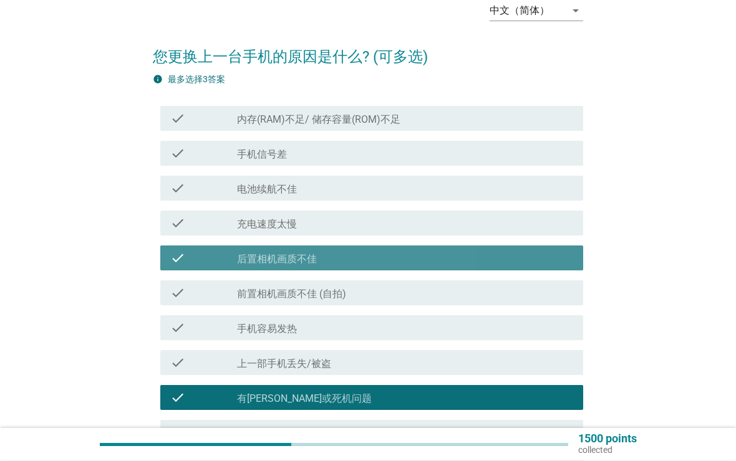
scroll to position [65, 0]
click at [477, 259] on div "check_box_outline_blank 后置相机画质不佳" at bounding box center [405, 258] width 336 height 15
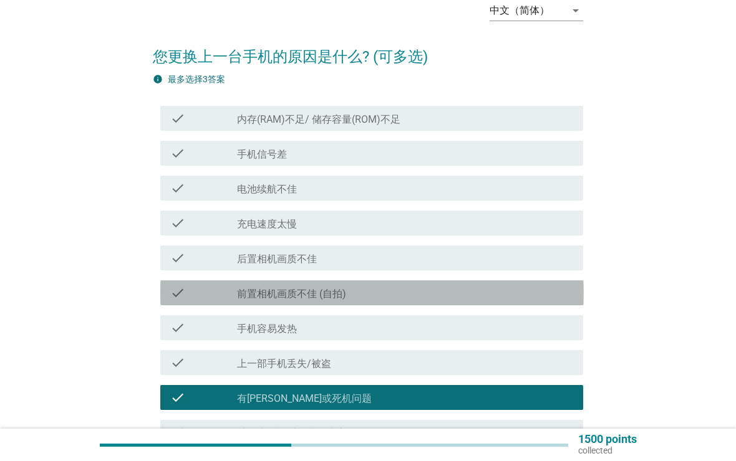
click at [469, 293] on div "check_box_outline_blank 前置相机画质不佳 (自拍)" at bounding box center [405, 292] width 336 height 15
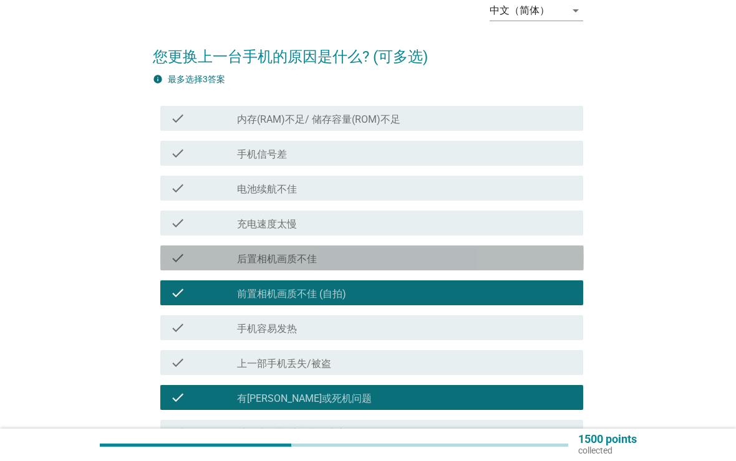
click at [482, 253] on div "check_box_outline_blank 后置相机画质不佳" at bounding box center [405, 258] width 336 height 15
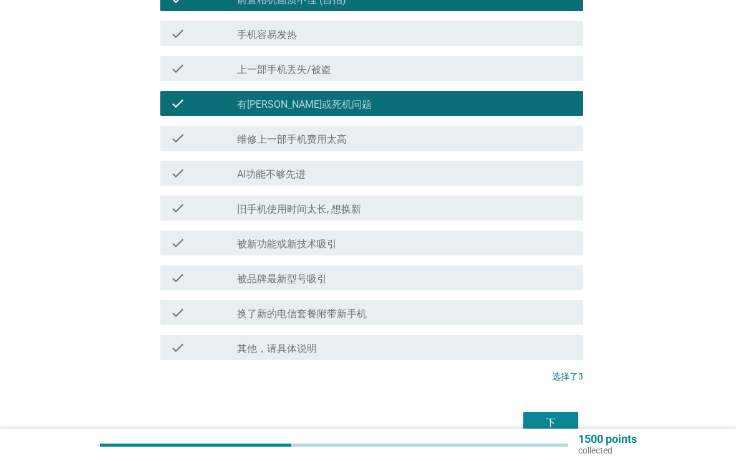
scroll to position [425, 0]
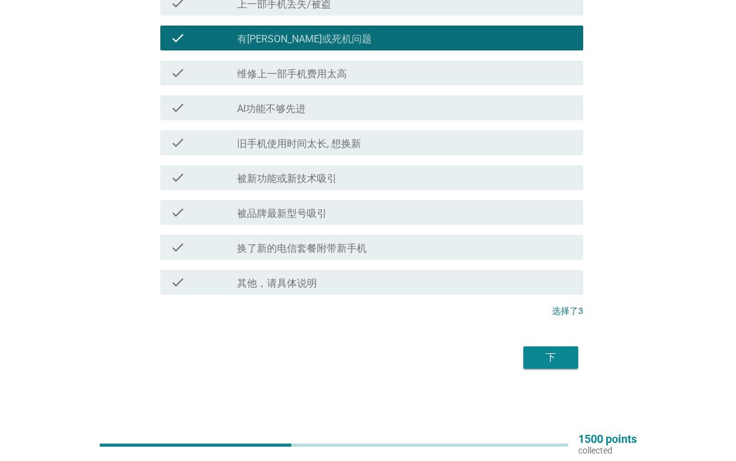
click at [565, 359] on div "下" at bounding box center [550, 357] width 35 height 15
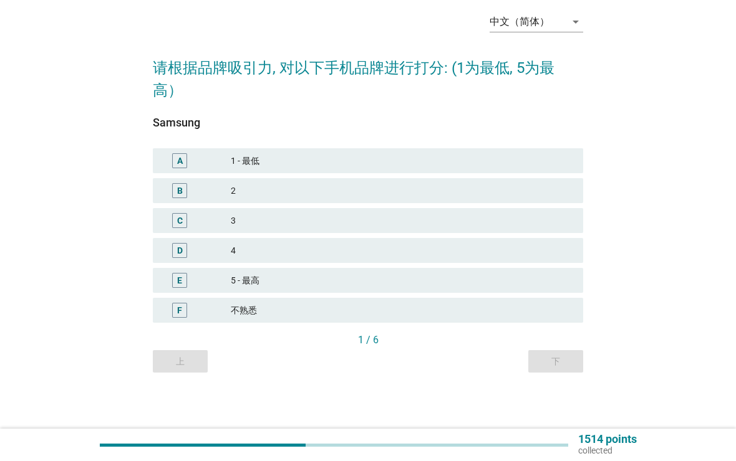
scroll to position [0, 0]
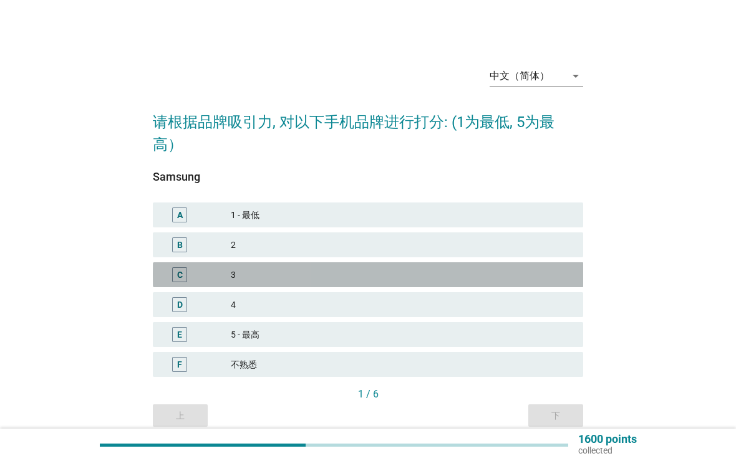
click at [560, 283] on div "C 3" at bounding box center [368, 274] width 431 height 25
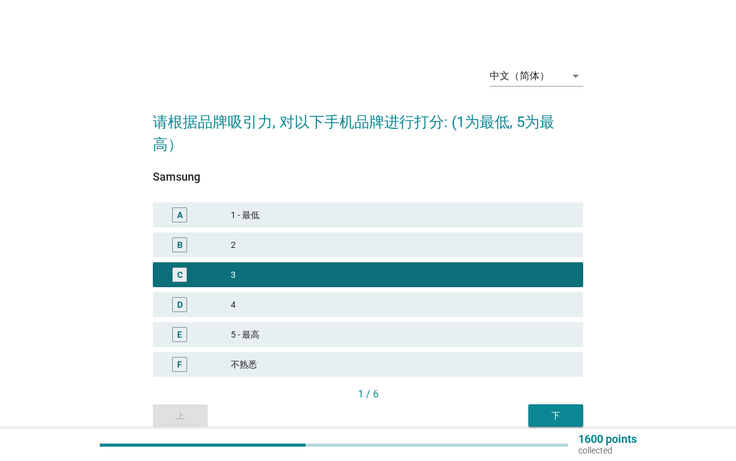
click at [567, 416] on div "下" at bounding box center [555, 416] width 35 height 13
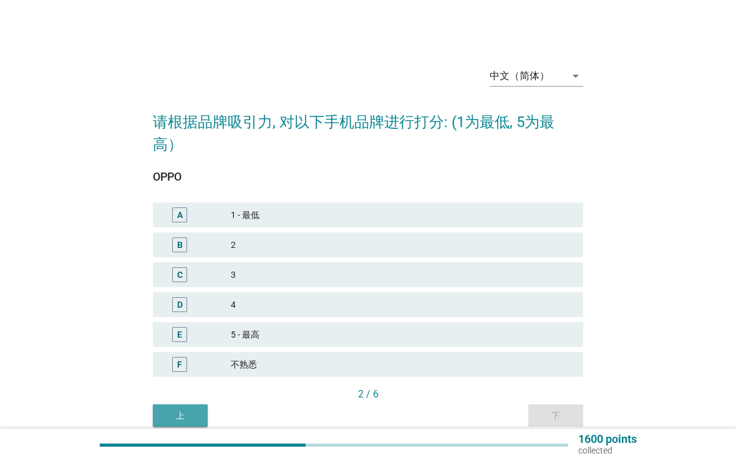
click at [191, 417] on div "上" at bounding box center [180, 416] width 35 height 13
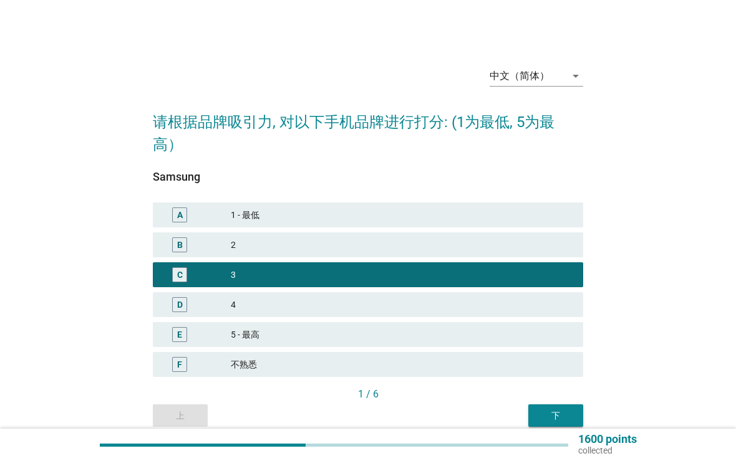
click at [564, 414] on div "下" at bounding box center [555, 416] width 35 height 13
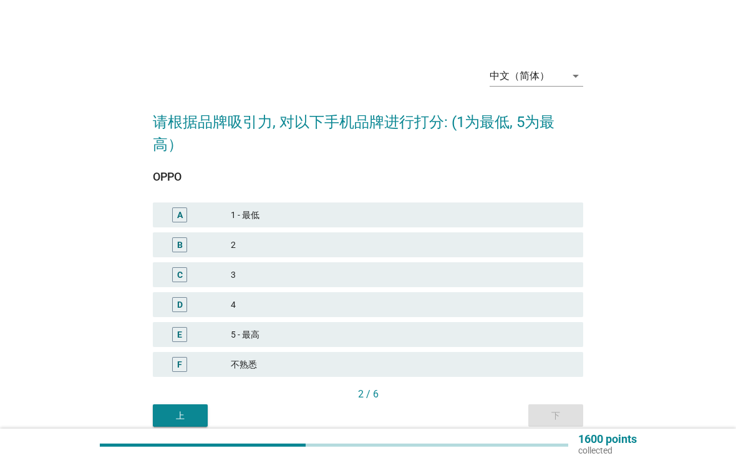
click at [535, 281] on div "3" at bounding box center [402, 274] width 342 height 15
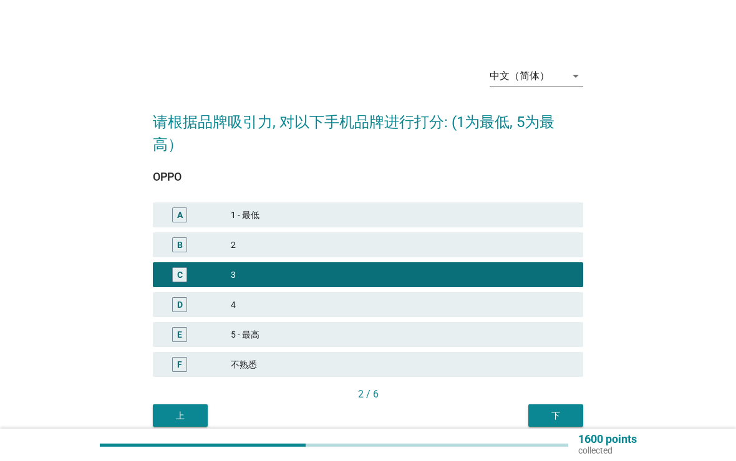
click at [565, 424] on button "下" at bounding box center [555, 416] width 55 height 22
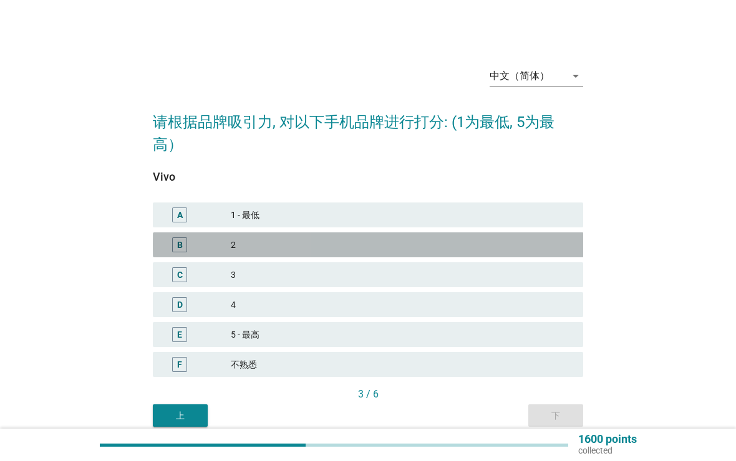
click at [549, 248] on div "2" at bounding box center [402, 244] width 342 height 15
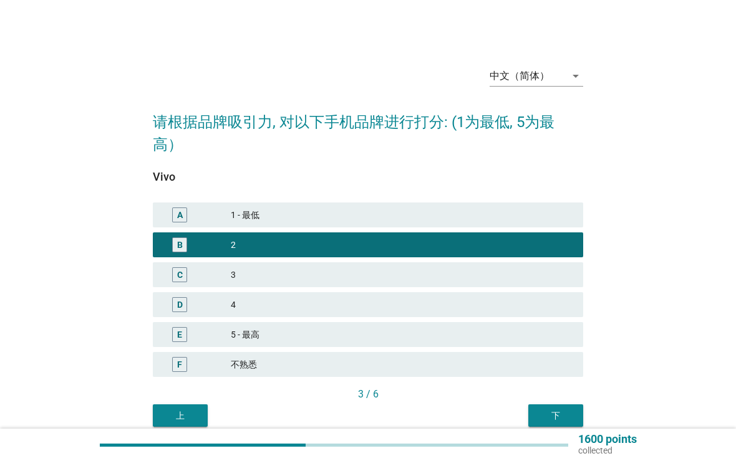
click at [565, 410] on div "下" at bounding box center [555, 416] width 35 height 13
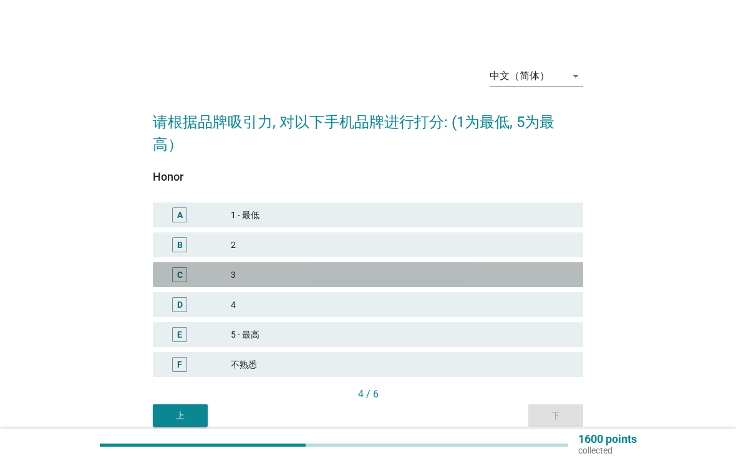
click at [544, 285] on div "C 3" at bounding box center [368, 274] width 431 height 25
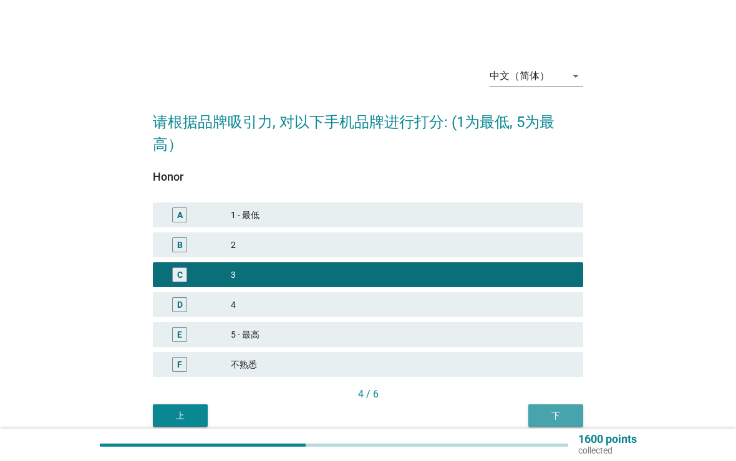
click at [563, 414] on div "下" at bounding box center [555, 416] width 35 height 13
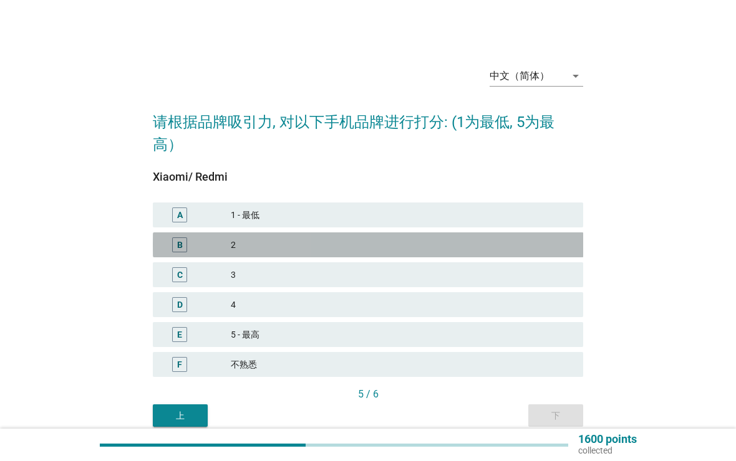
click at [552, 251] on div "2" at bounding box center [402, 244] width 342 height 15
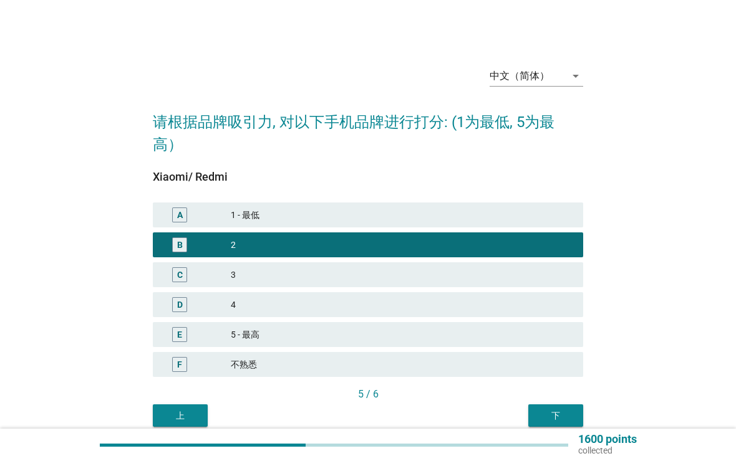
click at [549, 418] on div "下" at bounding box center [555, 416] width 35 height 13
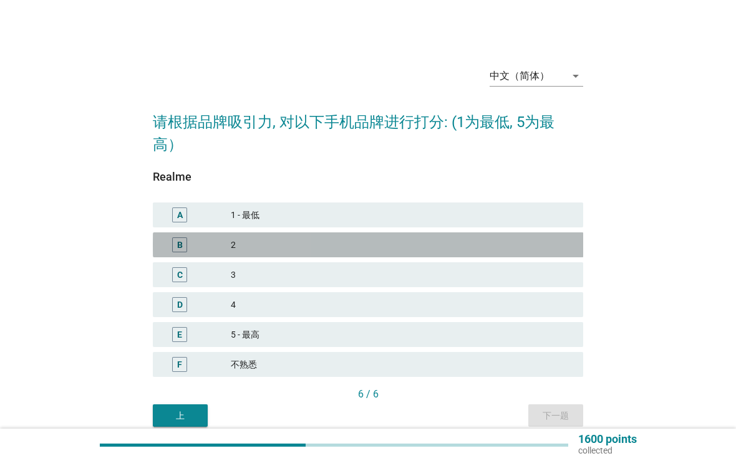
click at [547, 254] on div "B 2" at bounding box center [368, 245] width 431 height 25
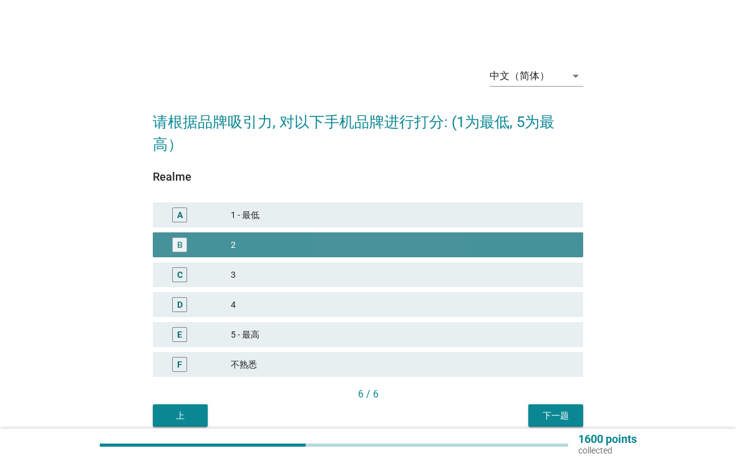
click at [560, 411] on div "下一题" at bounding box center [555, 416] width 35 height 13
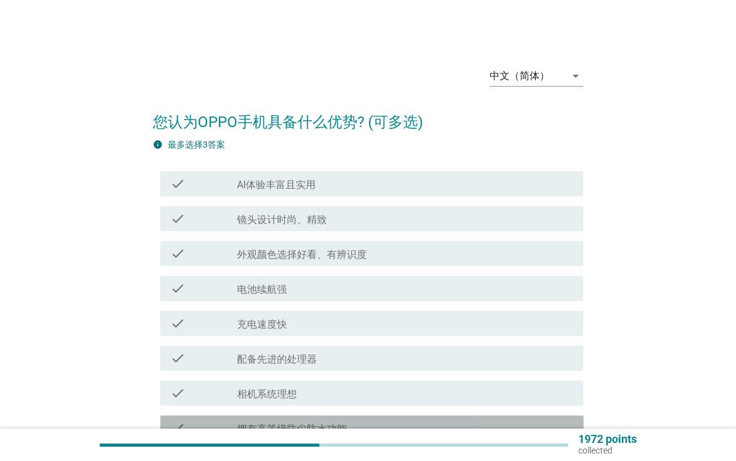
click at [564, 417] on div "check check_box_outline_blank 拥有高等级防尘防水功能" at bounding box center [371, 428] width 423 height 25
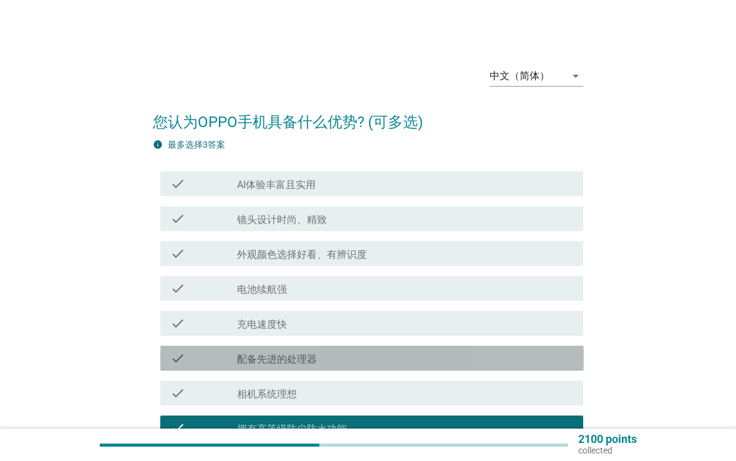
click at [411, 354] on div "check_box_outline_blank 配备先进的处理器" at bounding box center [405, 358] width 336 height 15
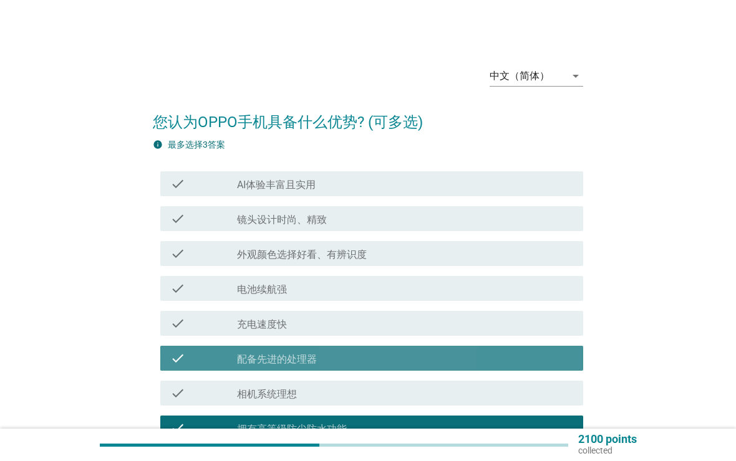
click at [403, 356] on div "check_box_outline_blank 配备先进的处理器" at bounding box center [405, 358] width 336 height 15
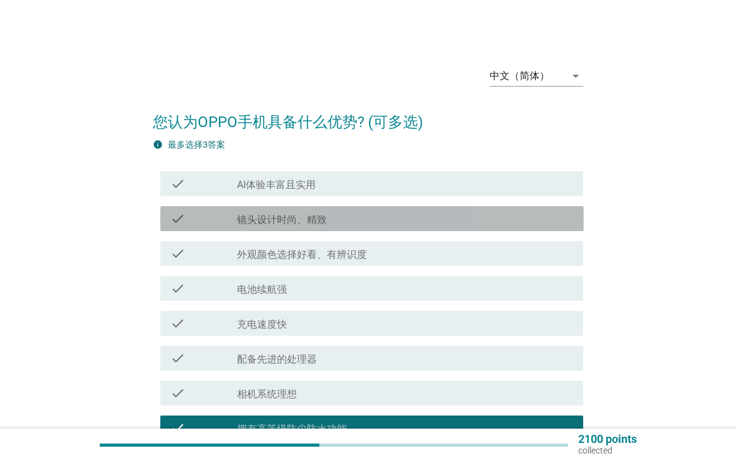
click at [491, 217] on div "check_box_outline_blank 镜头设计时尚、精致" at bounding box center [405, 218] width 336 height 15
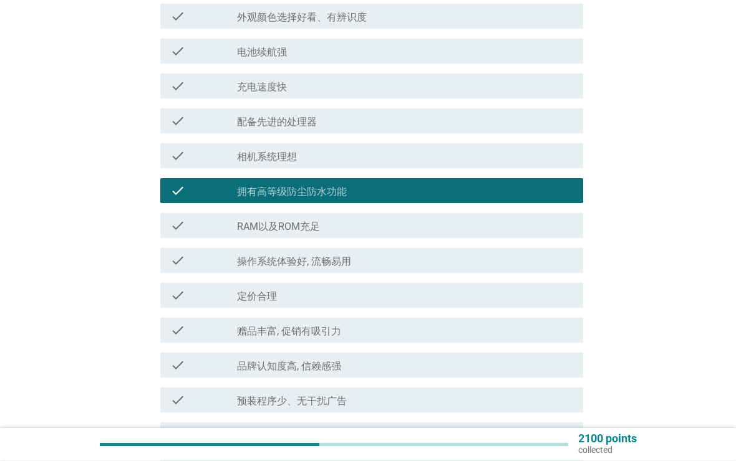
scroll to position [241, 0]
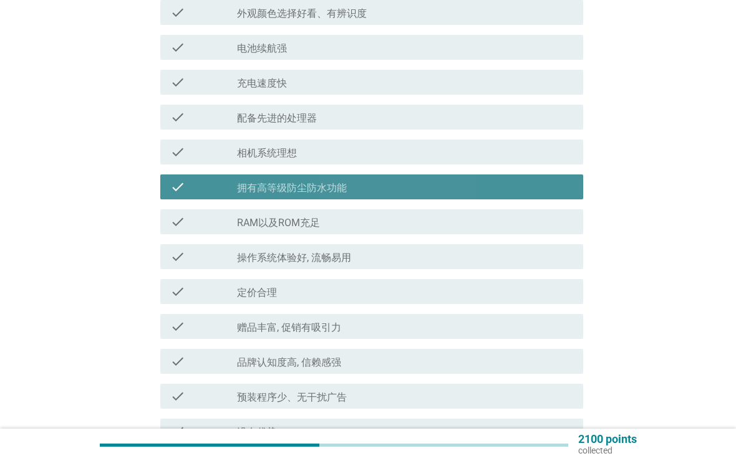
click at [518, 188] on div "check_box_outline_blank 拥有高等级防尘防水功能" at bounding box center [405, 187] width 336 height 15
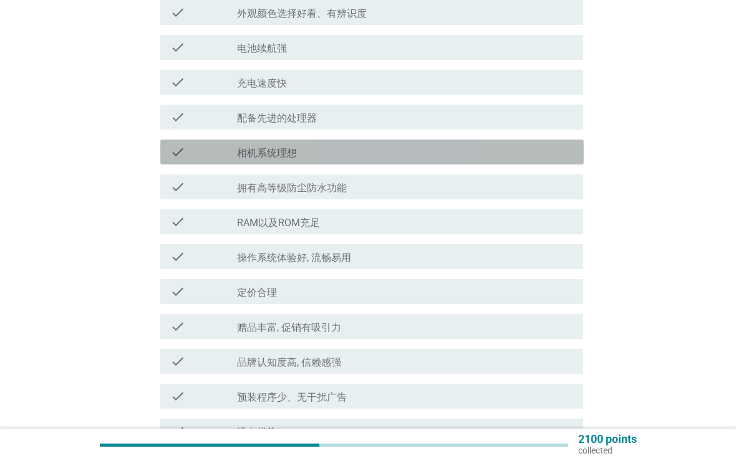
click at [550, 155] on div "check_box_outline_blank 相机系统理想" at bounding box center [405, 152] width 336 height 15
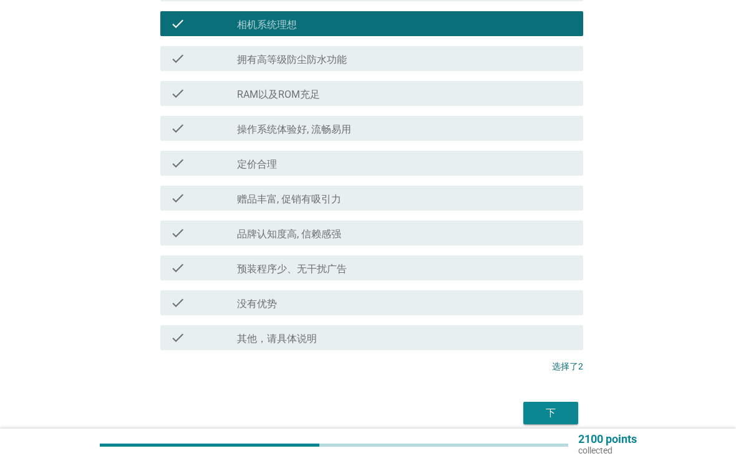
scroll to position [369, 0]
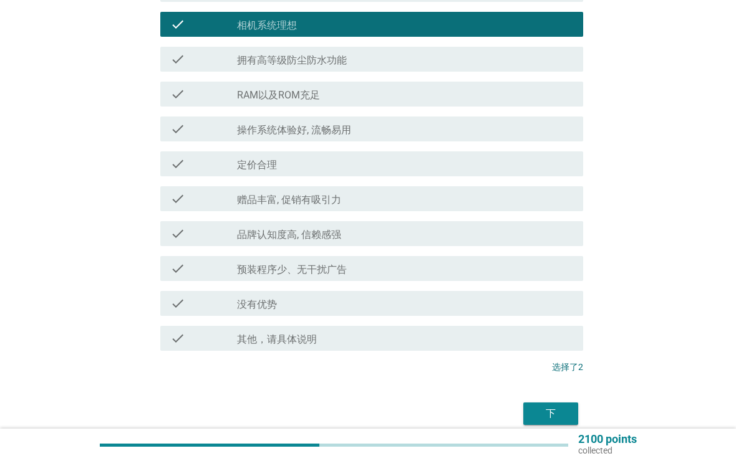
click at [564, 403] on button "下" at bounding box center [550, 414] width 55 height 22
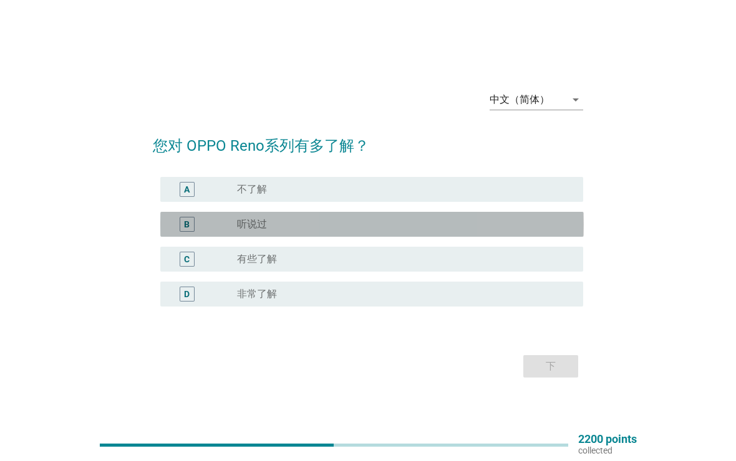
click at [569, 227] on div "radio_button_unchecked 听说过" at bounding box center [405, 224] width 336 height 12
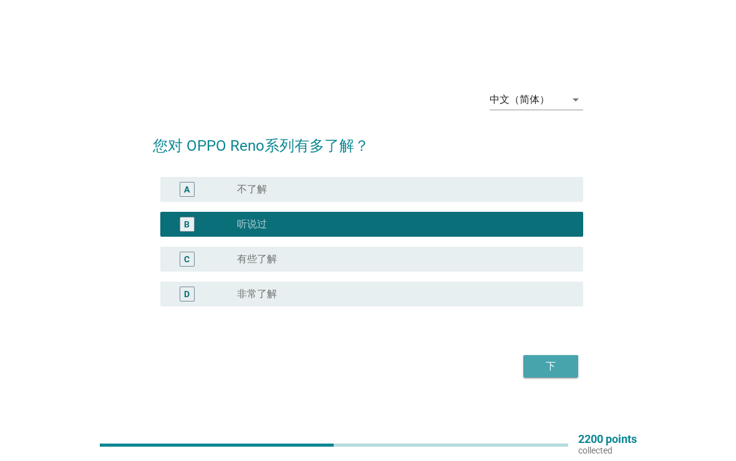
click at [564, 367] on div "下" at bounding box center [550, 366] width 35 height 15
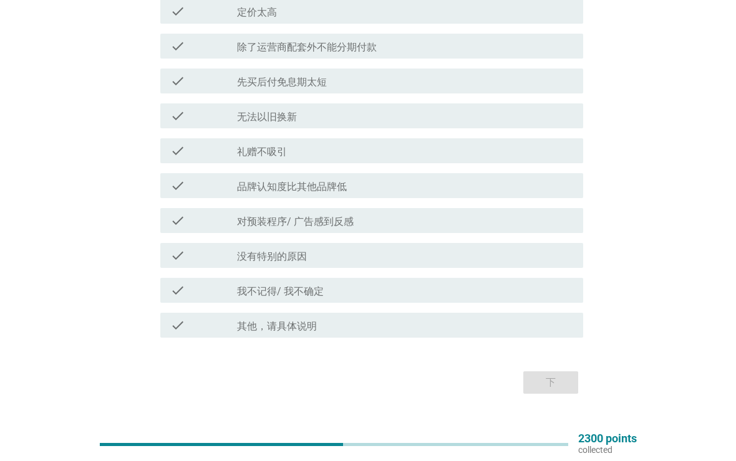
scroll to position [452, 0]
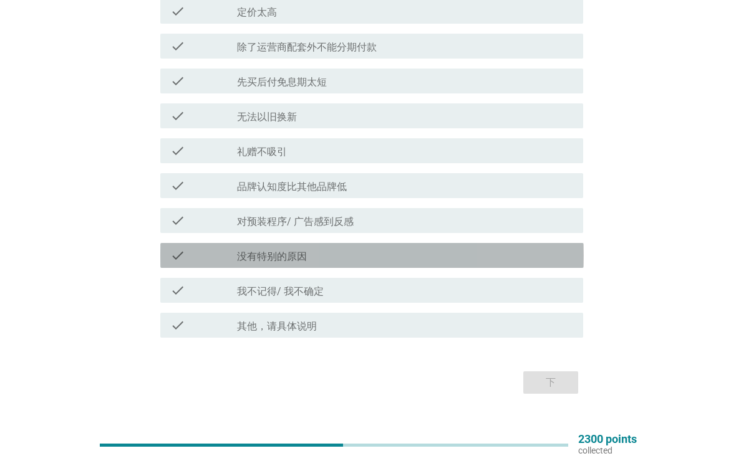
click at [209, 248] on div "check" at bounding box center [203, 255] width 67 height 15
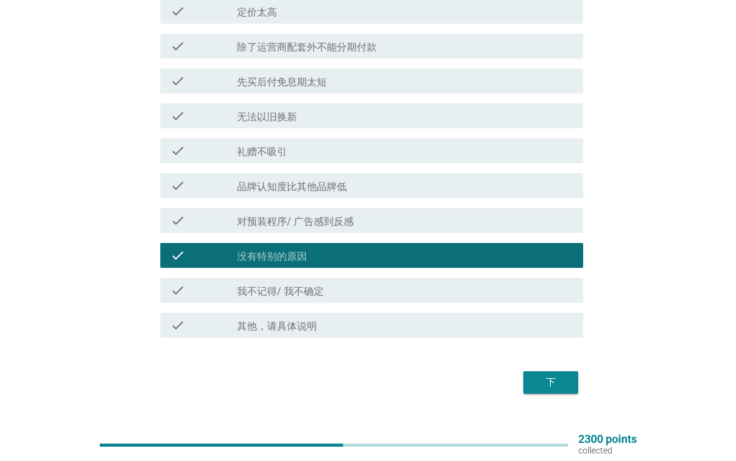
click at [525, 376] on button "下" at bounding box center [550, 383] width 55 height 22
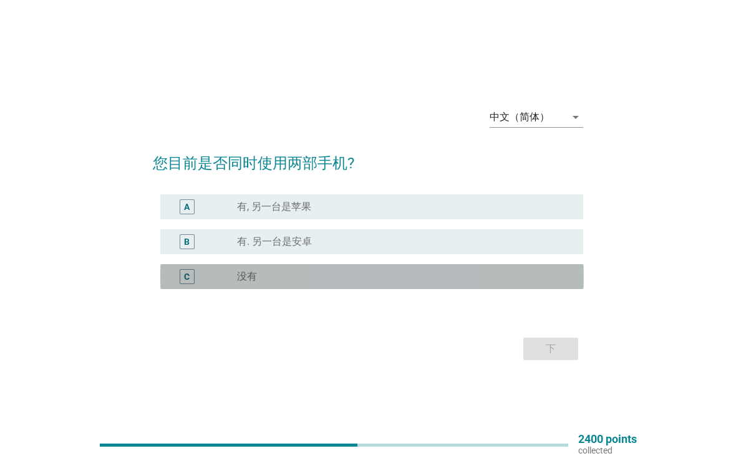
click at [514, 279] on div "radio_button_unchecked 没有" at bounding box center [400, 277] width 326 height 12
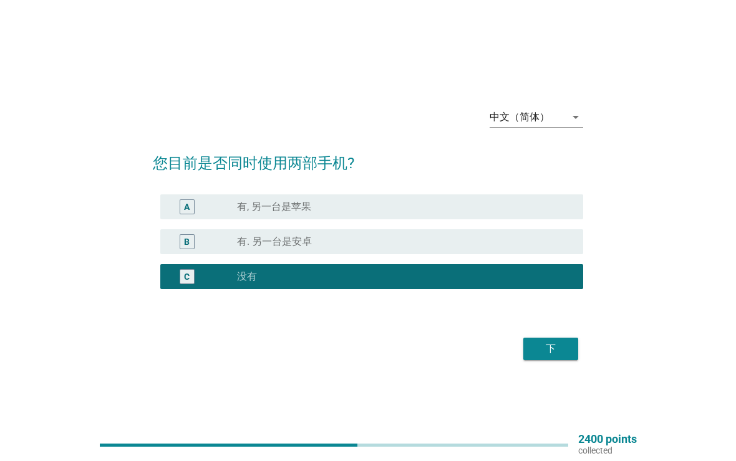
click at [558, 343] on div "下" at bounding box center [550, 349] width 35 height 15
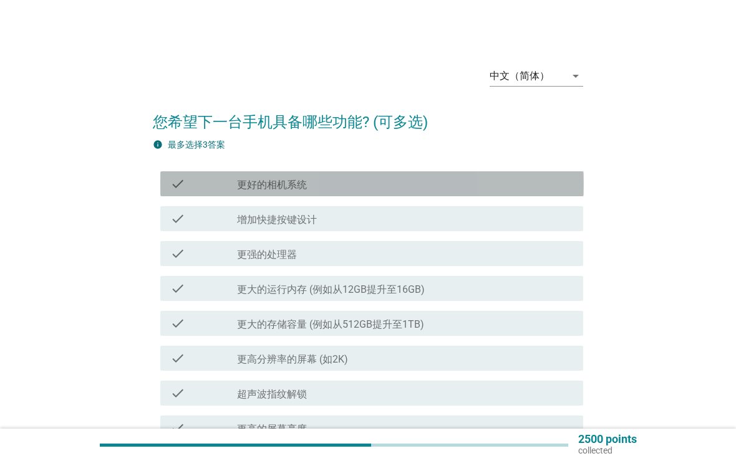
click at [567, 181] on div "check_box_outline_blank 更好的相机系统" at bounding box center [405, 183] width 336 height 15
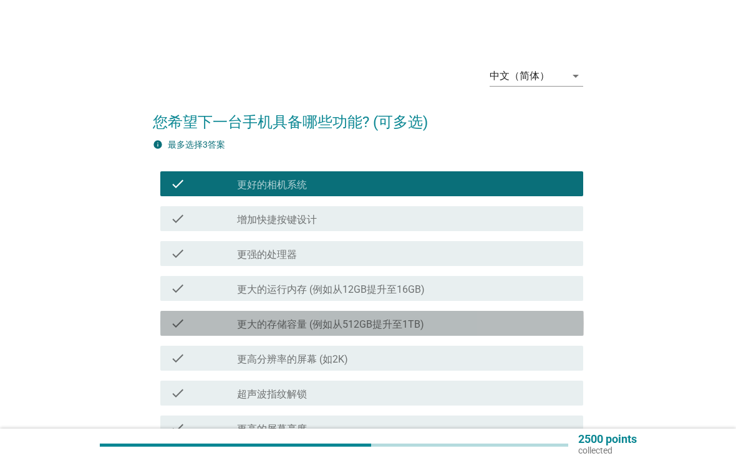
click at [497, 325] on div "check_box_outline_blank 更大的存储容量 (例如从512GB提升至1TB)" at bounding box center [405, 323] width 336 height 15
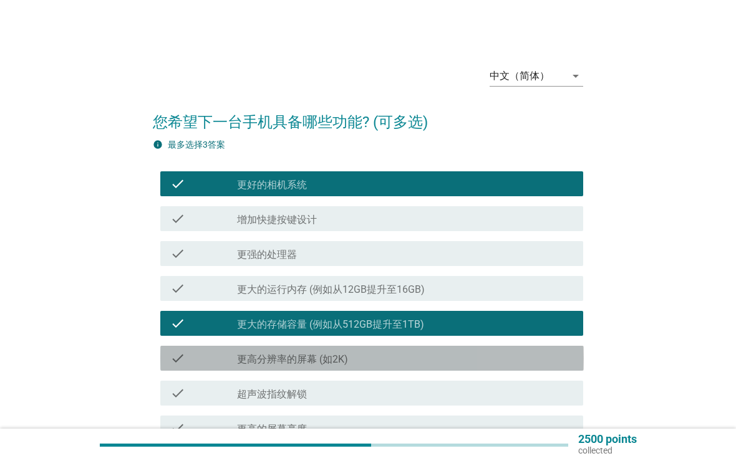
click at [474, 358] on div "check_box_outline_blank 更高分辨率的屏幕 (如2K)" at bounding box center [405, 358] width 336 height 15
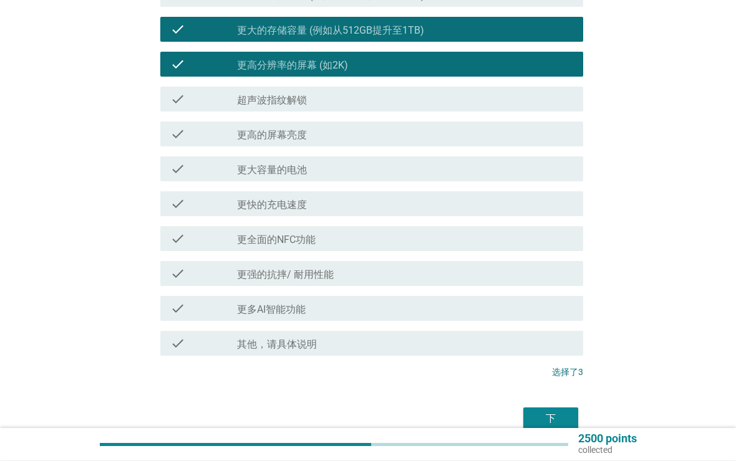
scroll to position [355, 0]
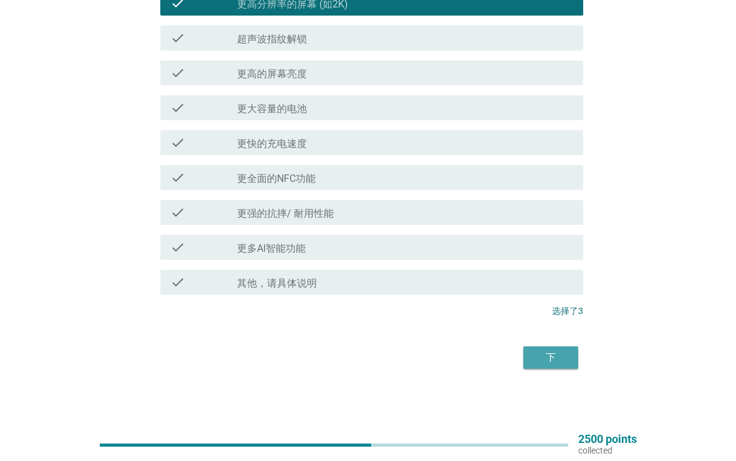
click at [564, 360] on div "下" at bounding box center [550, 357] width 35 height 15
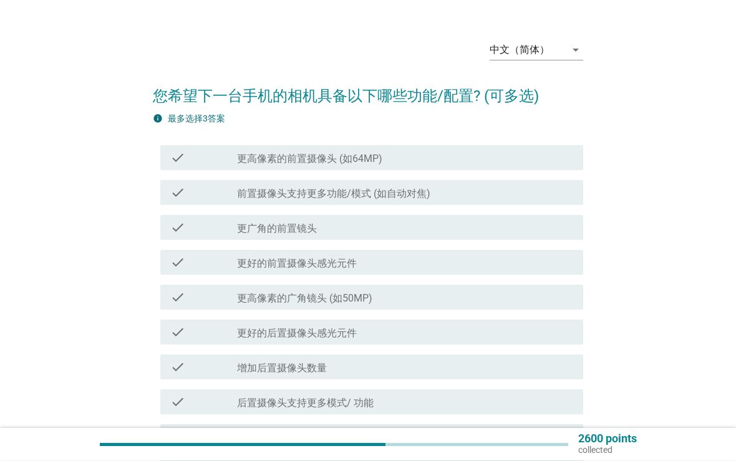
scroll to position [26, 0]
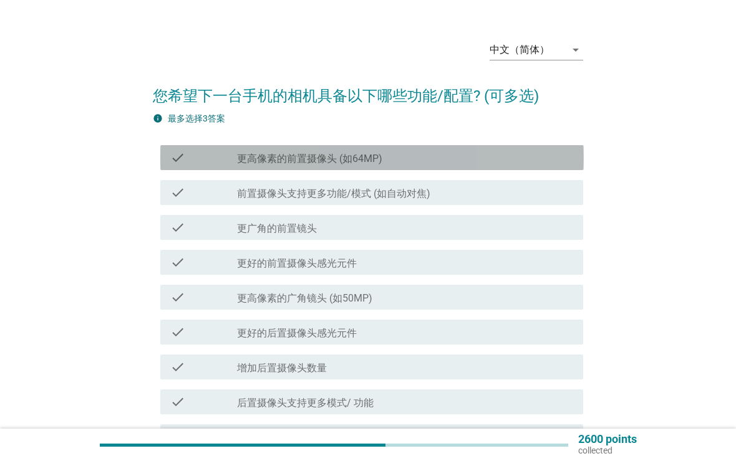
click at [185, 148] on div "check check_box_outline_blank 更高像素的前置摄像头 (如64MP)" at bounding box center [371, 157] width 423 height 25
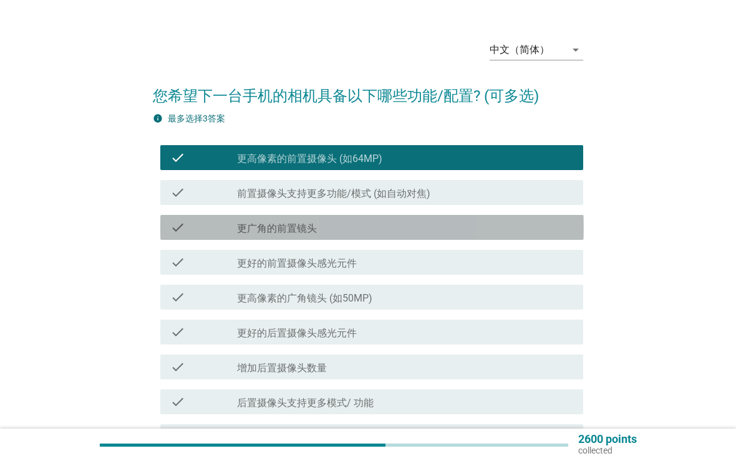
click at [179, 225] on icon "check" at bounding box center [177, 227] width 15 height 15
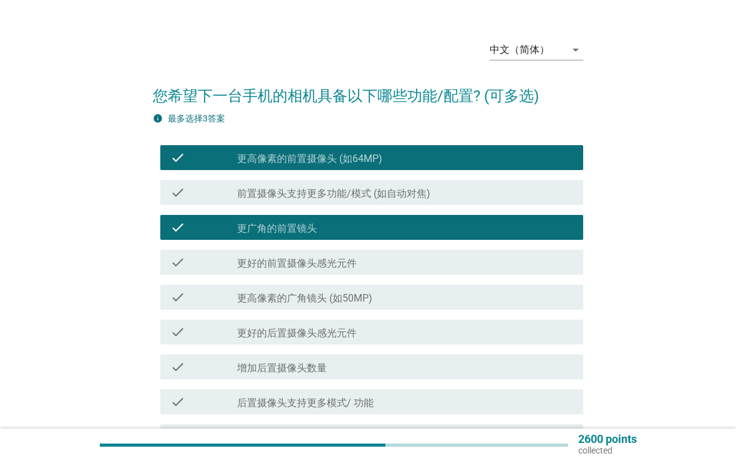
click at [189, 182] on div "check check_box_outline_blank 前置摄像头支持更多功能/模式 (如自动对焦)" at bounding box center [371, 192] width 423 height 25
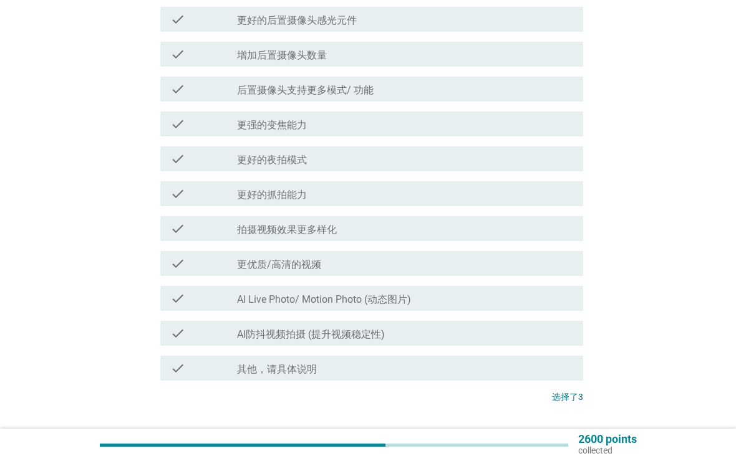
scroll to position [425, 0]
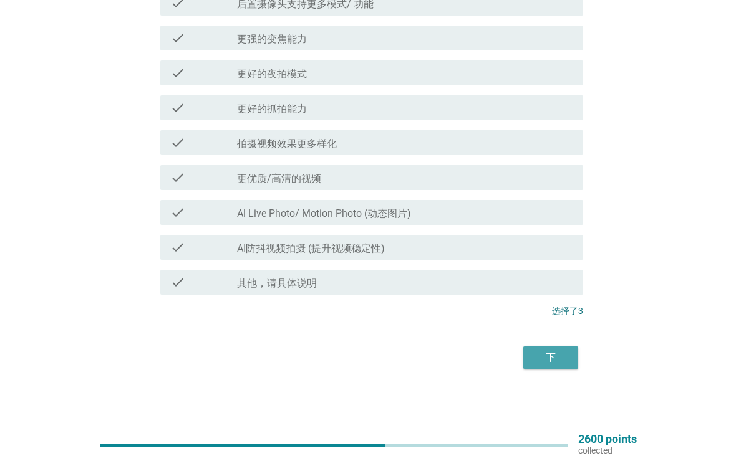
click at [554, 351] on div "下" at bounding box center [550, 357] width 35 height 15
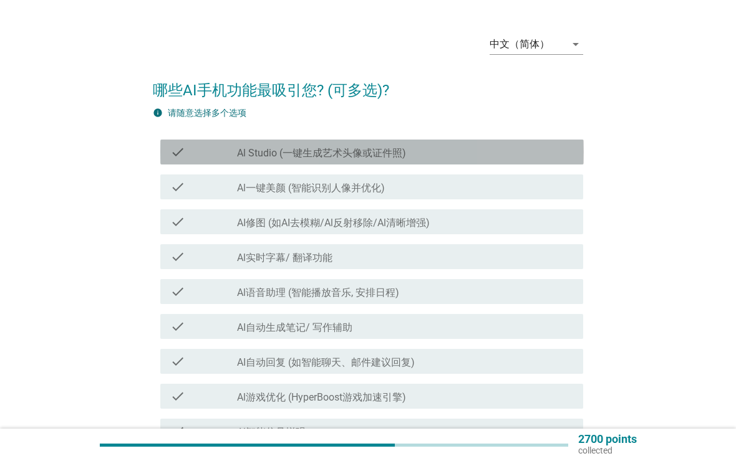
click at [197, 153] on div "check" at bounding box center [203, 152] width 67 height 15
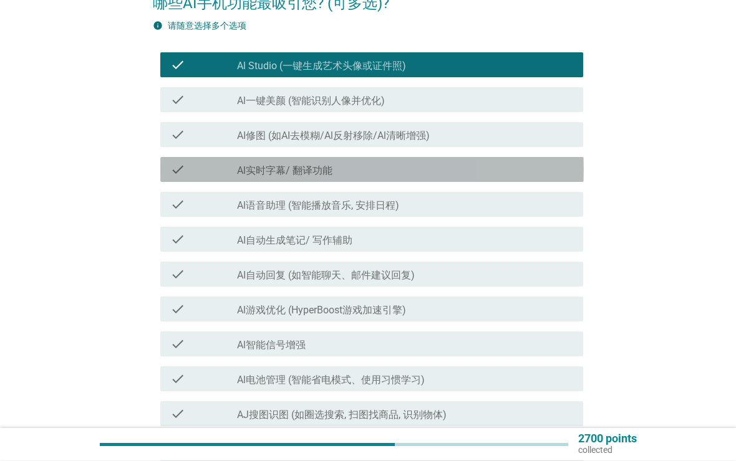
scroll to position [118, 0]
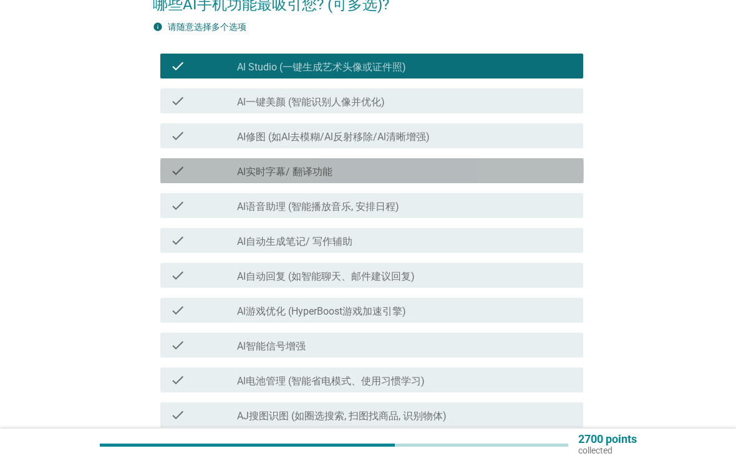
click at [185, 180] on div "check check_box_outline_blank Al实时字幕/ 翻译功能" at bounding box center [371, 170] width 423 height 25
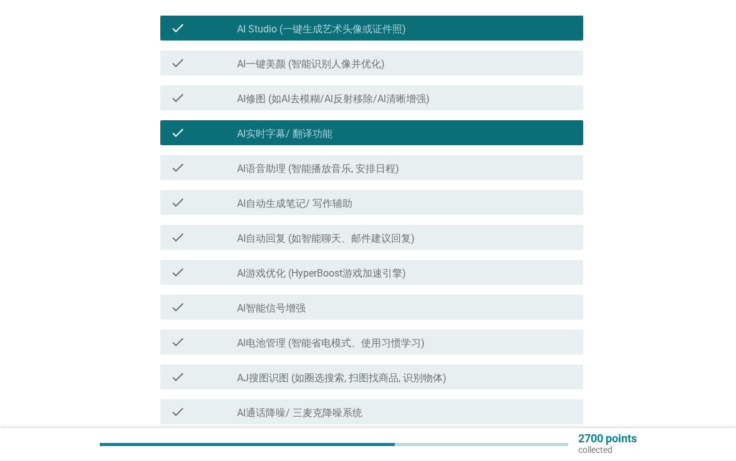
scroll to position [156, 0]
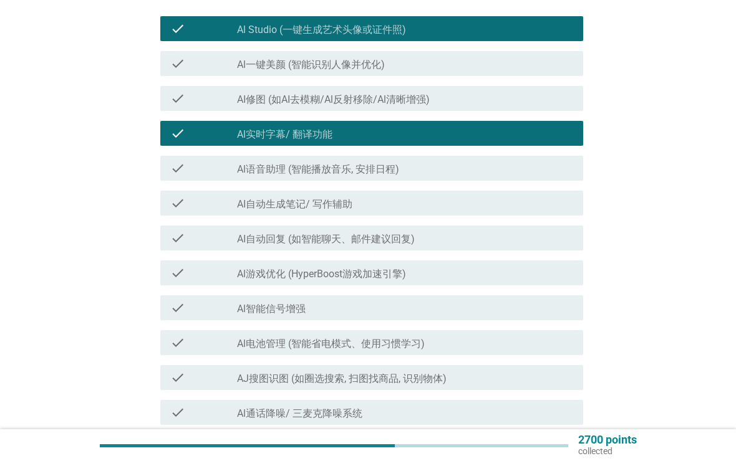
click at [176, 110] on div "check check_box_outline_blank AI修图 (如AI去模糊/Al反射移除/Al清晰增强)" at bounding box center [371, 97] width 423 height 25
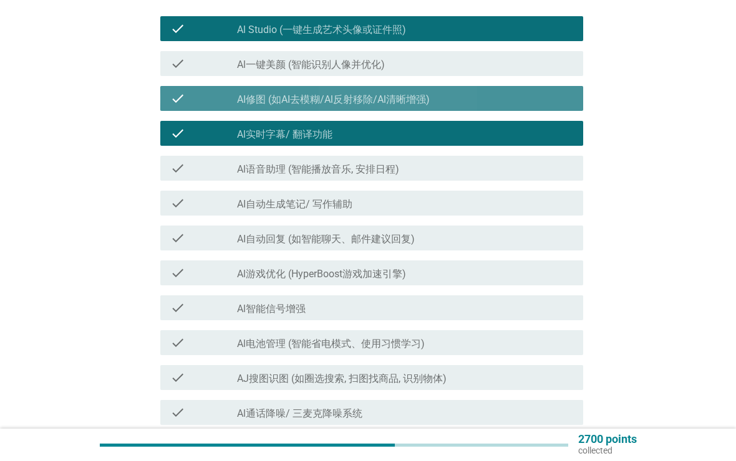
click at [177, 106] on div "check check_box_outline_blank AI修图 (如AI去模糊/Al反射移除/Al清晰增强)" at bounding box center [371, 98] width 423 height 25
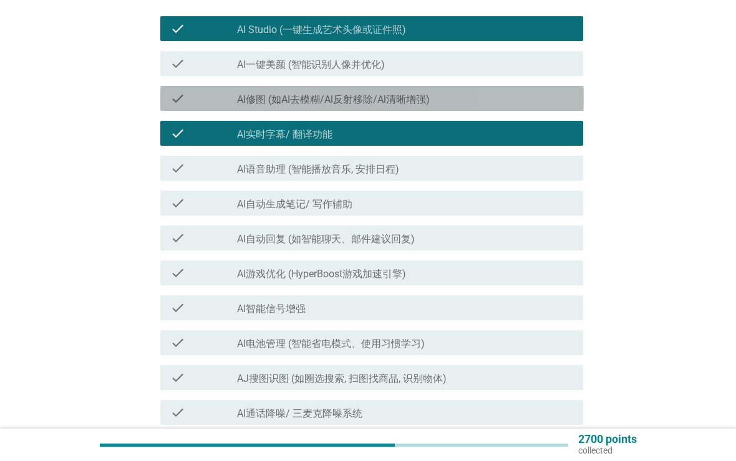
click at [184, 94] on icon "check" at bounding box center [177, 98] width 15 height 15
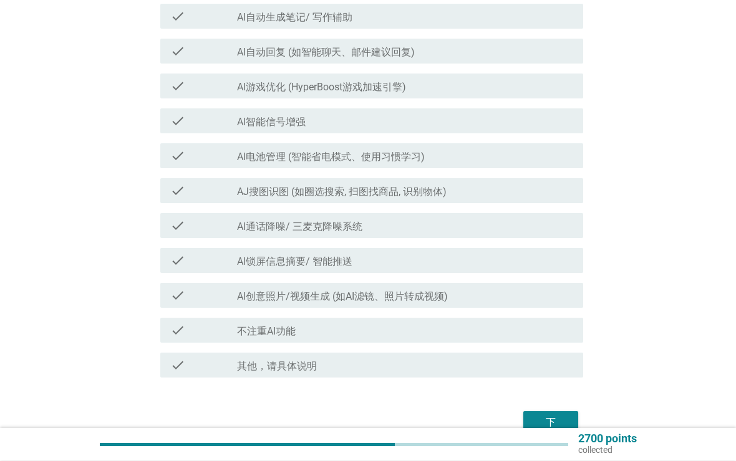
scroll to position [407, 0]
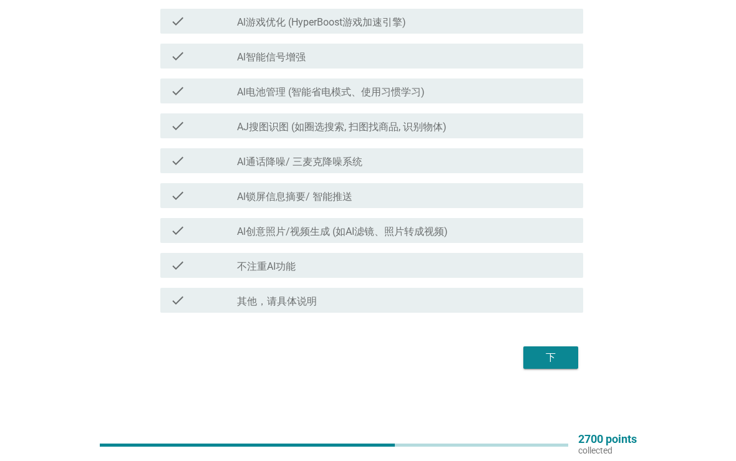
click at [530, 368] on button "下" at bounding box center [550, 358] width 55 height 22
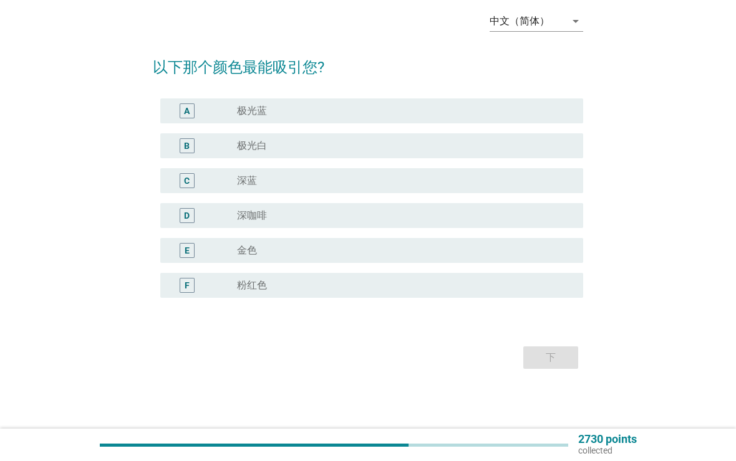
scroll to position [0, 0]
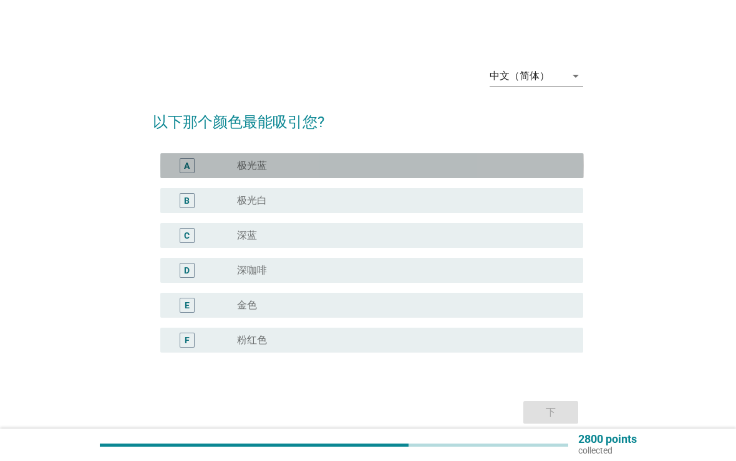
click at [185, 158] on div "A" at bounding box center [187, 165] width 15 height 15
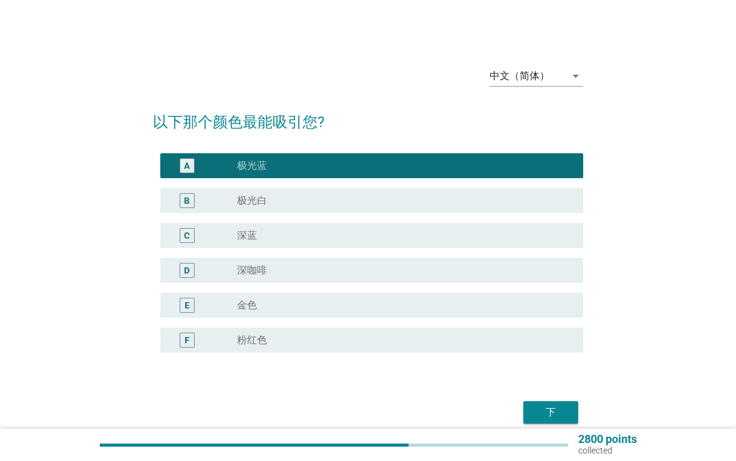
click at [528, 414] on button "下" at bounding box center [550, 412] width 55 height 22
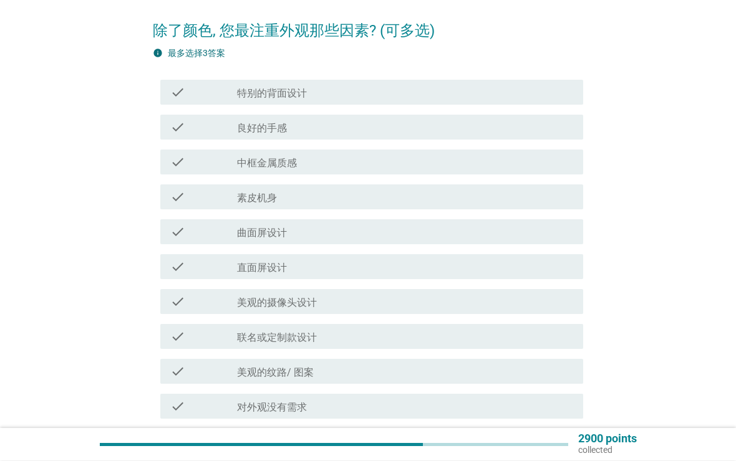
scroll to position [93, 0]
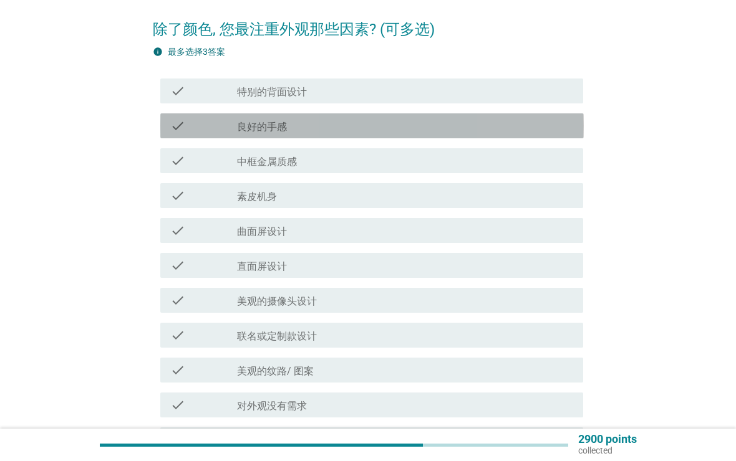
click at [194, 123] on div "check" at bounding box center [203, 125] width 67 height 15
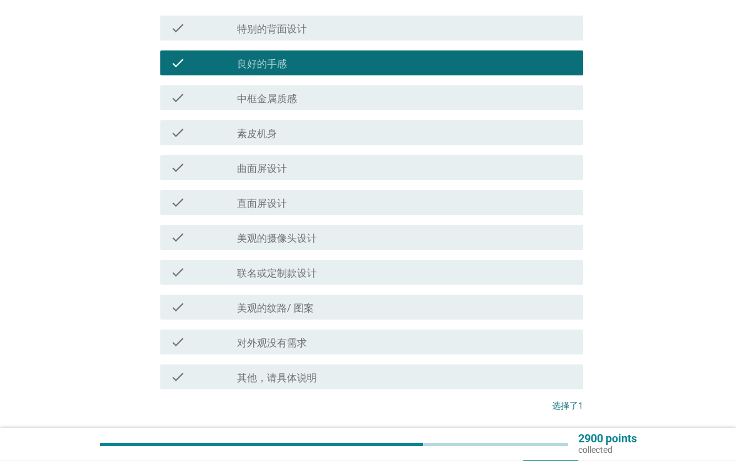
scroll to position [156, 0]
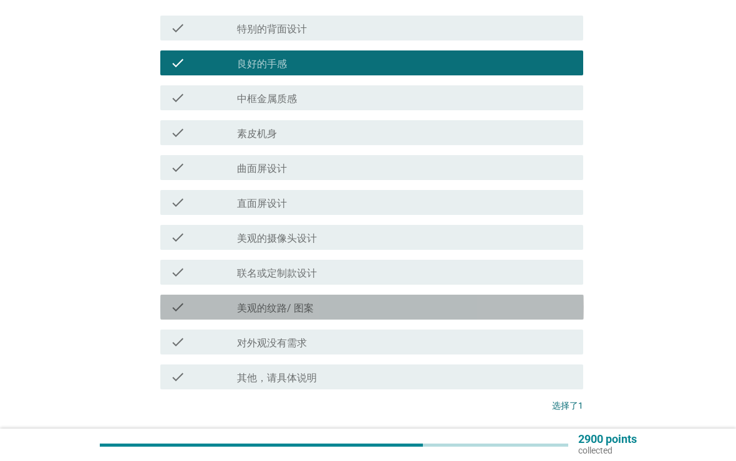
click at [354, 312] on div "check_box_outline_blank 美观的纹路/ 图案" at bounding box center [405, 307] width 336 height 15
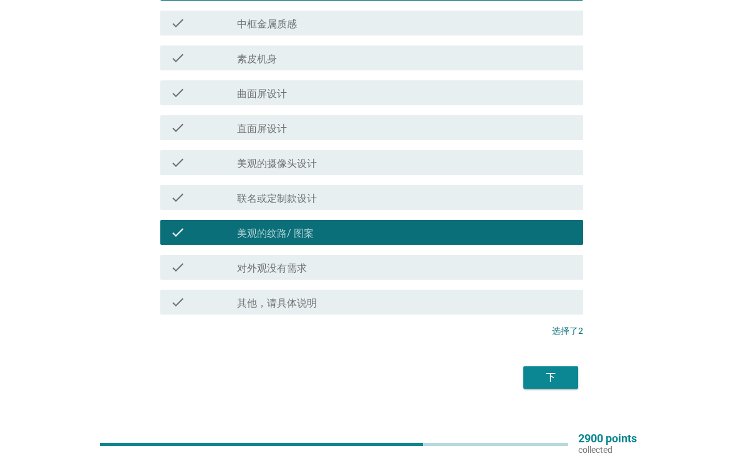
scroll to position [231, 0]
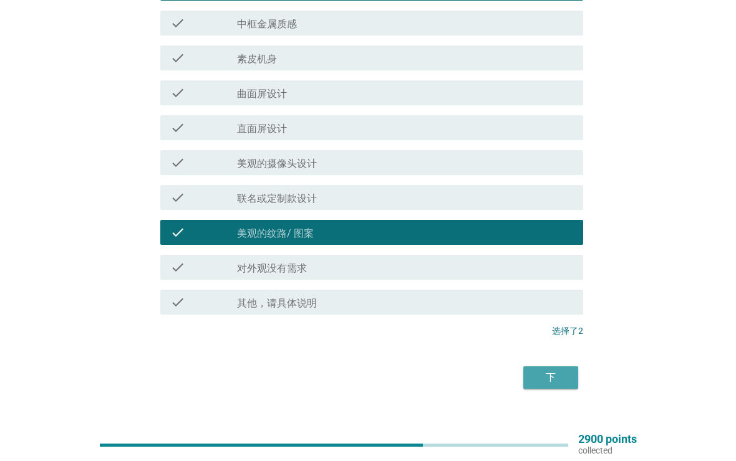
click at [533, 379] on div "下" at bounding box center [550, 377] width 35 height 15
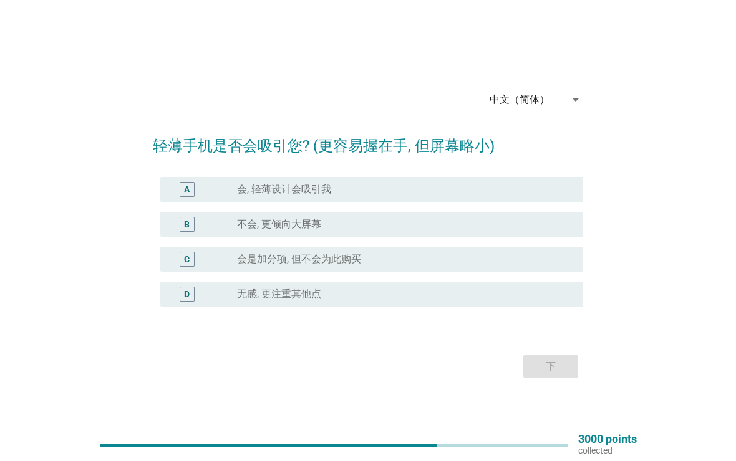
click at [193, 262] on div "C" at bounding box center [187, 259] width 15 height 15
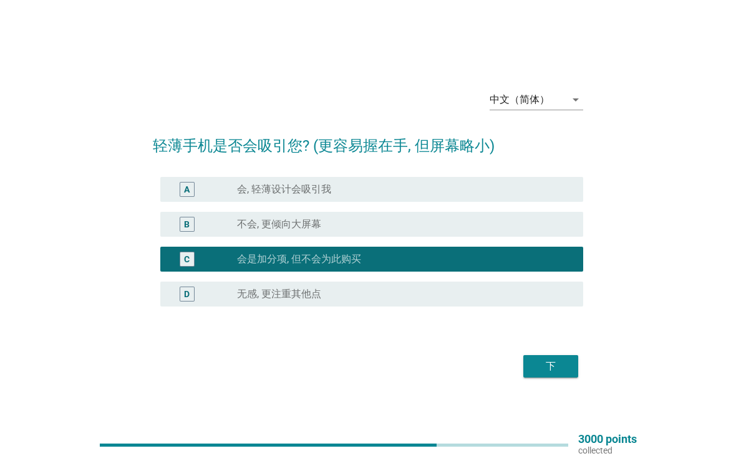
click at [542, 368] on div "下" at bounding box center [550, 366] width 35 height 15
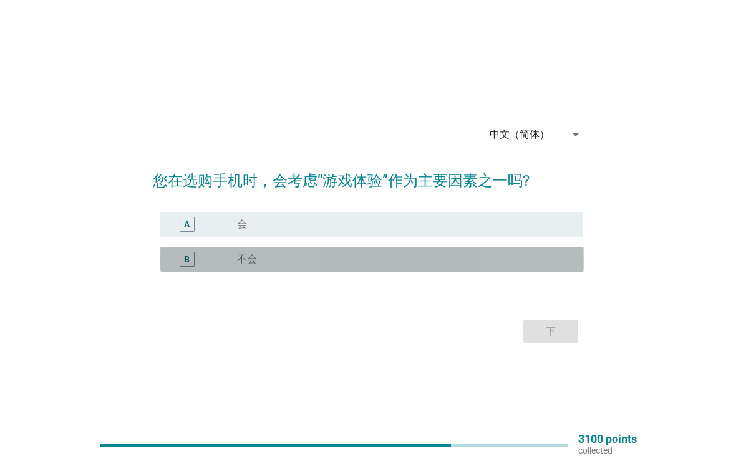
click at [476, 264] on div "radio_button_unchecked 不会" at bounding box center [400, 259] width 326 height 12
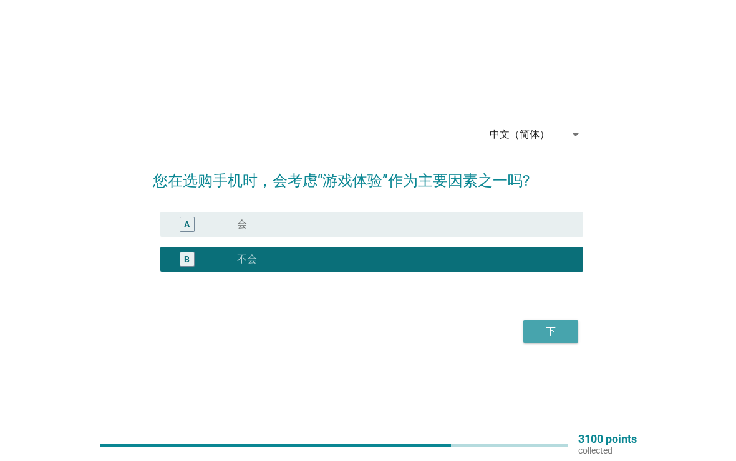
click at [550, 338] on div "下" at bounding box center [550, 331] width 35 height 15
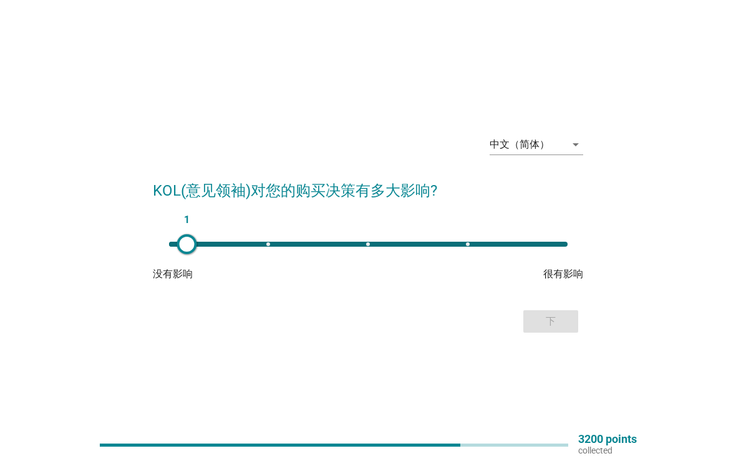
type input "2"
click at [525, 331] on button "下" at bounding box center [550, 321] width 55 height 22
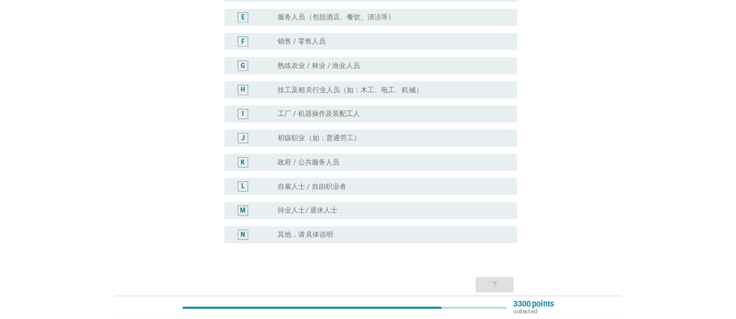
scroll to position [334, 0]
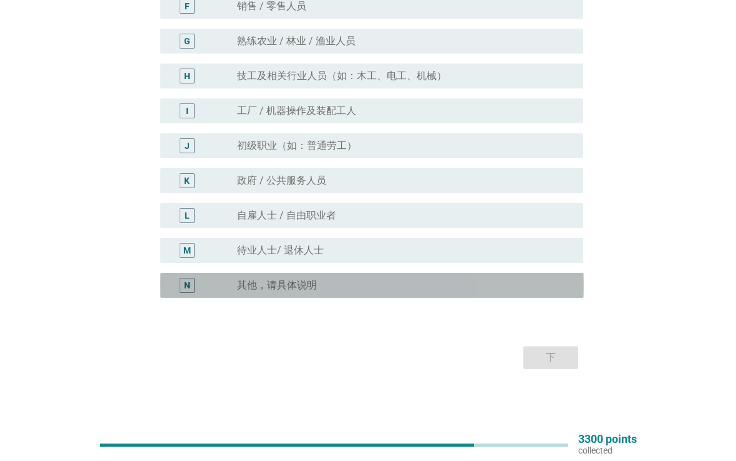
click at [551, 285] on div "radio_button_unchecked 其他，请具体说明" at bounding box center [400, 285] width 326 height 12
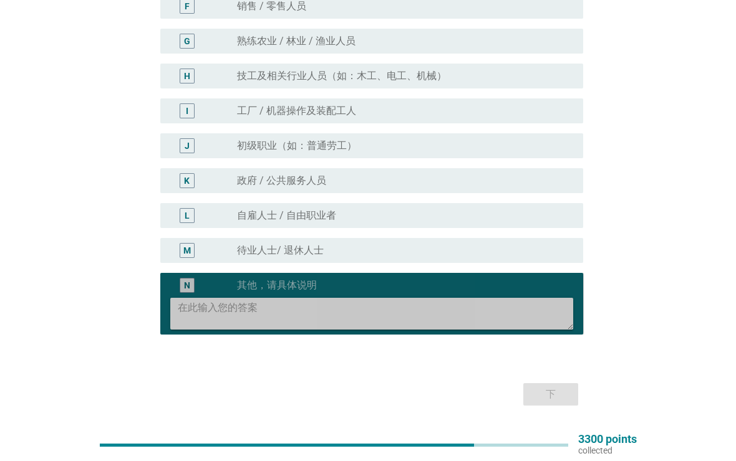
click at [545, 321] on textarea at bounding box center [376, 314] width 396 height 32
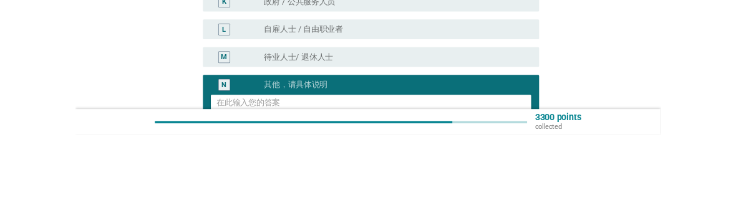
scroll to position [513, 0]
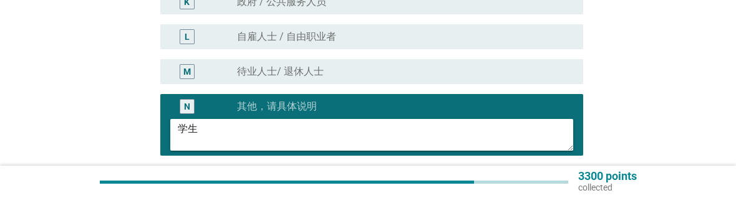
type textarea "学生"
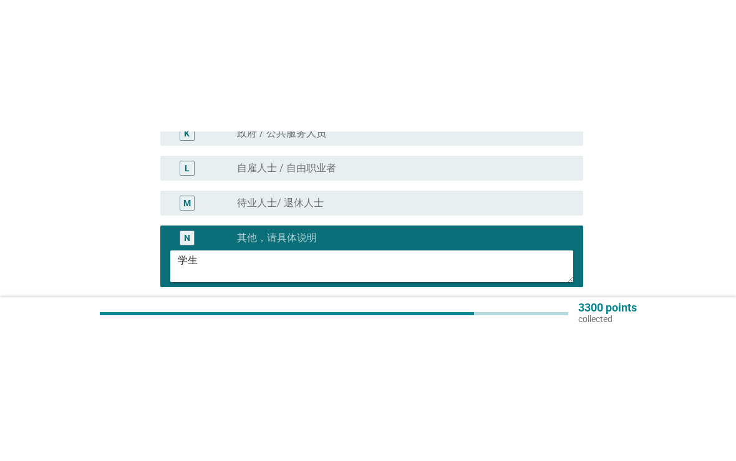
scroll to position [317, 0]
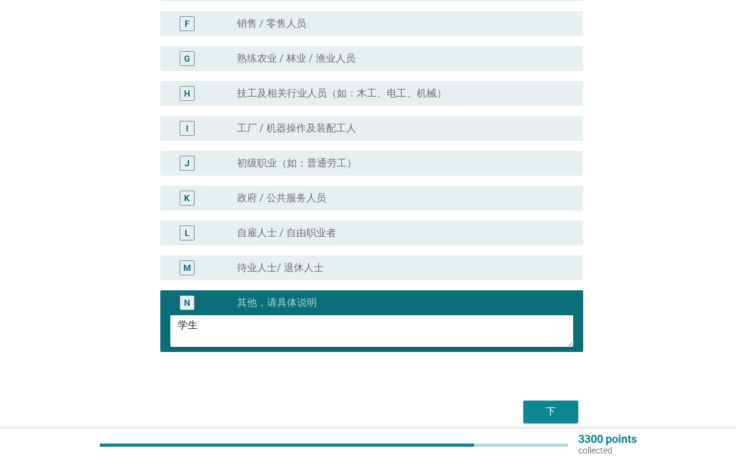
click at [559, 423] on button "下" at bounding box center [550, 412] width 55 height 22
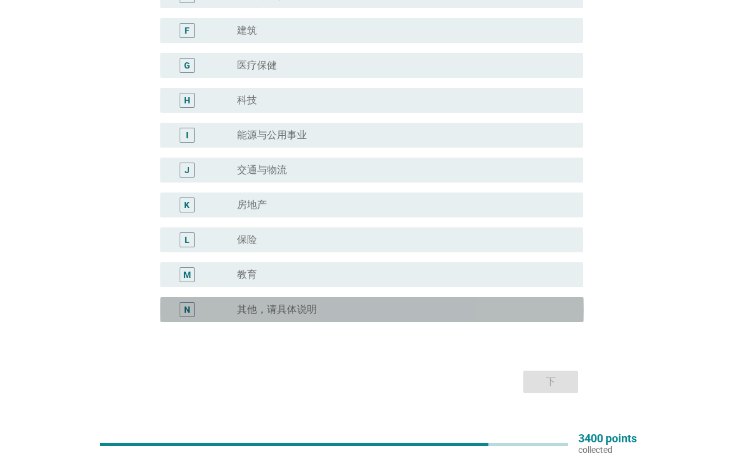
scroll to position [310, 0]
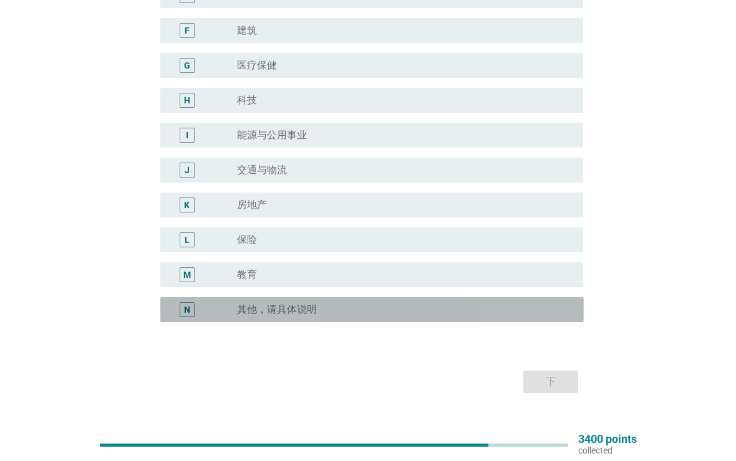
click at [496, 304] on div "radio_button_unchecked 其他，请具体说明" at bounding box center [400, 310] width 326 height 12
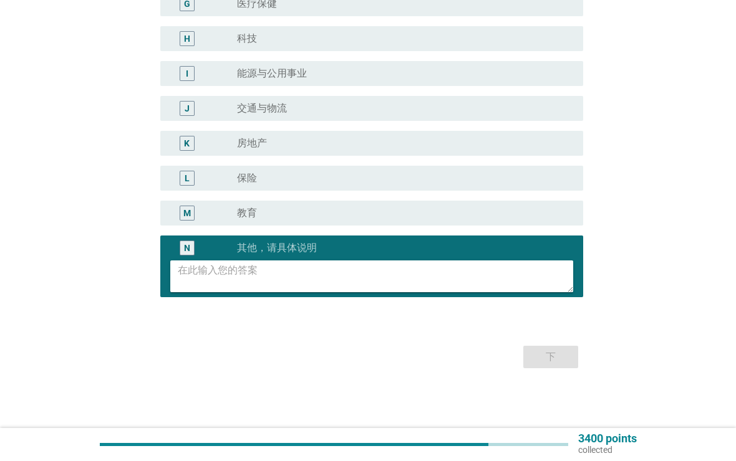
click at [516, 286] on textarea at bounding box center [376, 277] width 396 height 32
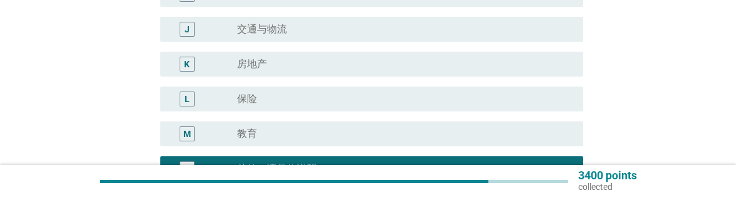
scroll to position [451, 0]
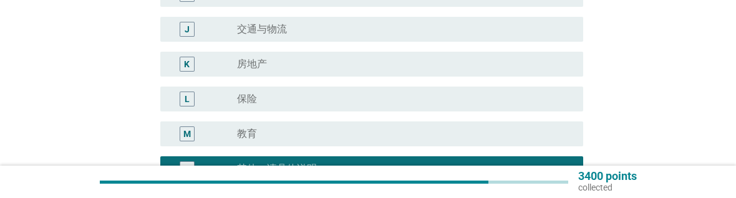
type textarea "。"
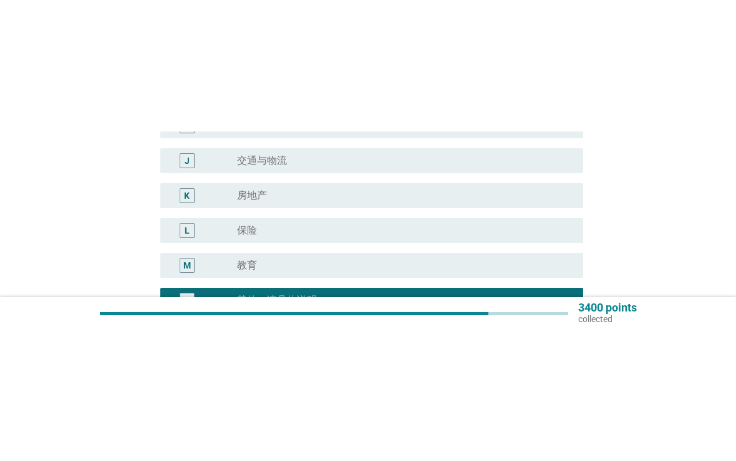
scroll to position [336, 0]
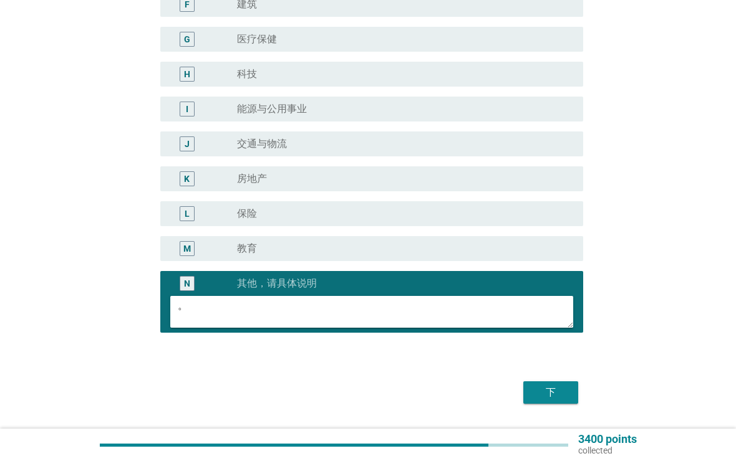
click at [559, 386] on div "下" at bounding box center [550, 392] width 35 height 15
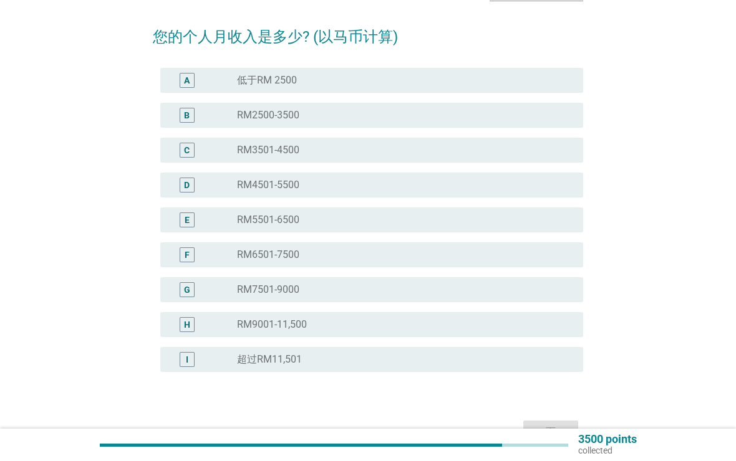
scroll to position [86, 0]
click at [588, 64] on div "中文（简体） arrow_drop_down 您的个人月收入是多少? (以马币计算) A radio_button_unchecked 低于RM 2500 B…" at bounding box center [368, 208] width 451 height 496
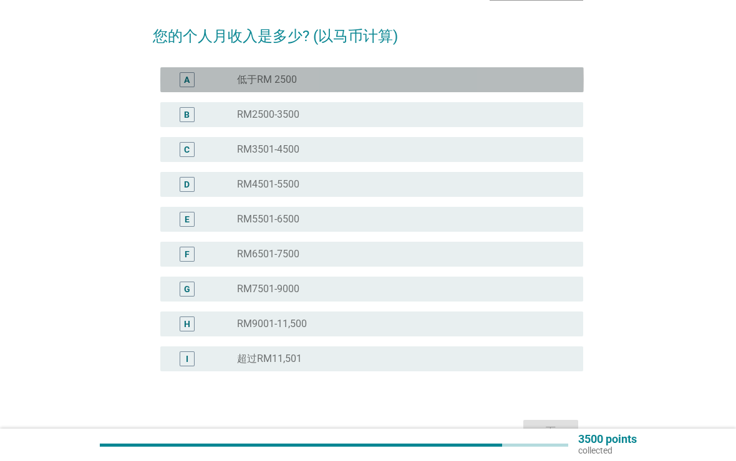
click at [570, 81] on div "radio_button_unchecked 低于RM 2500" at bounding box center [405, 80] width 336 height 12
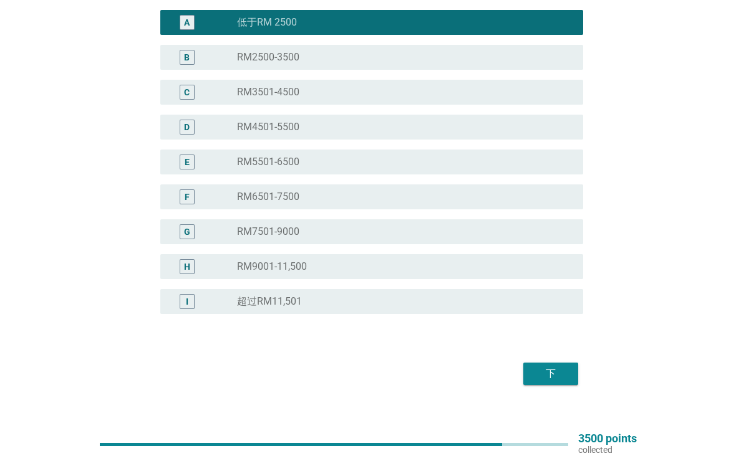
scroll to position [143, 0]
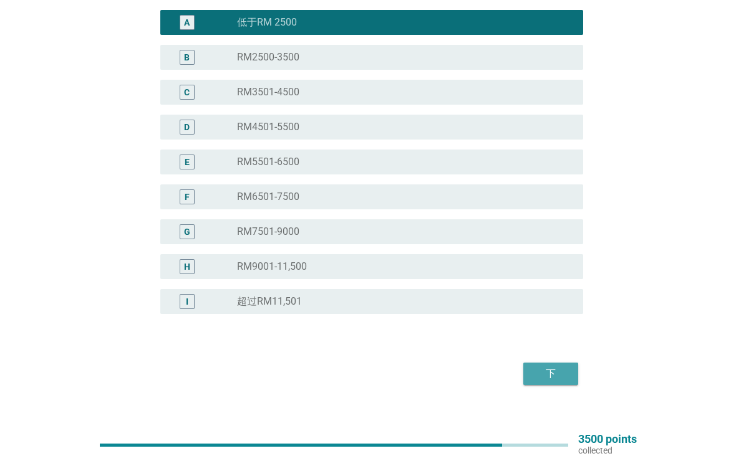
click at [563, 371] on div "下" at bounding box center [550, 374] width 35 height 15
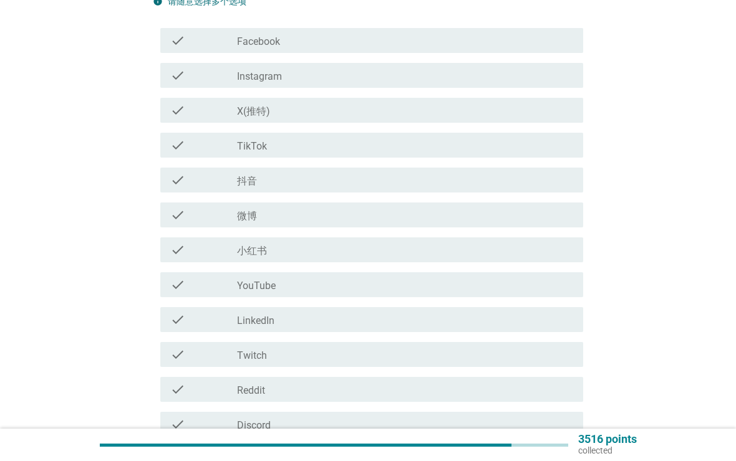
scroll to position [0, 0]
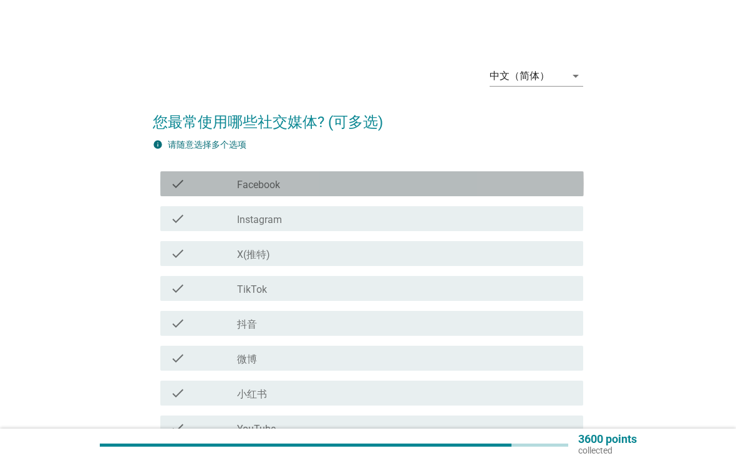
click at [552, 186] on div "check_box_outline_blank Facebook" at bounding box center [405, 183] width 336 height 15
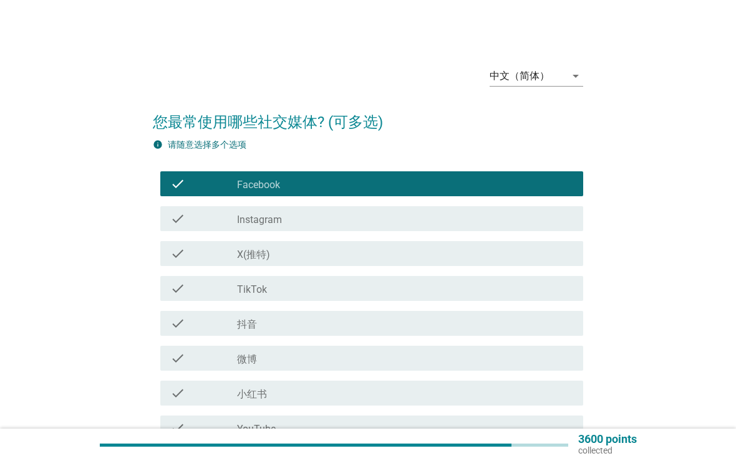
click at [555, 180] on div "check_box_outline_blank Facebook" at bounding box center [405, 183] width 336 height 15
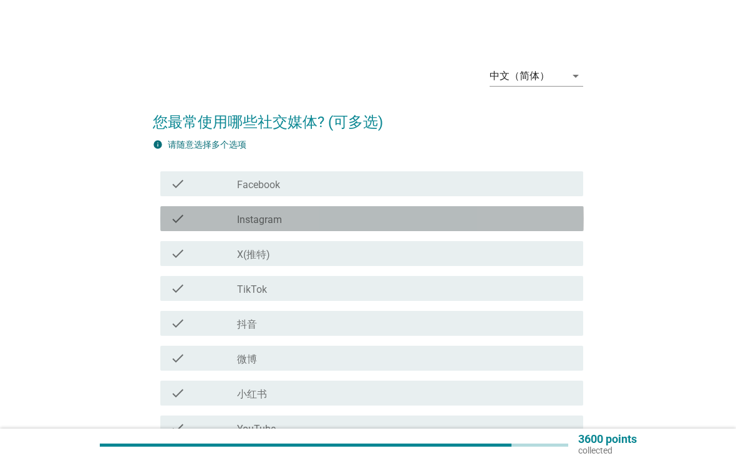
click at [527, 220] on div "check_box_outline_blank Instagram" at bounding box center [405, 218] width 336 height 15
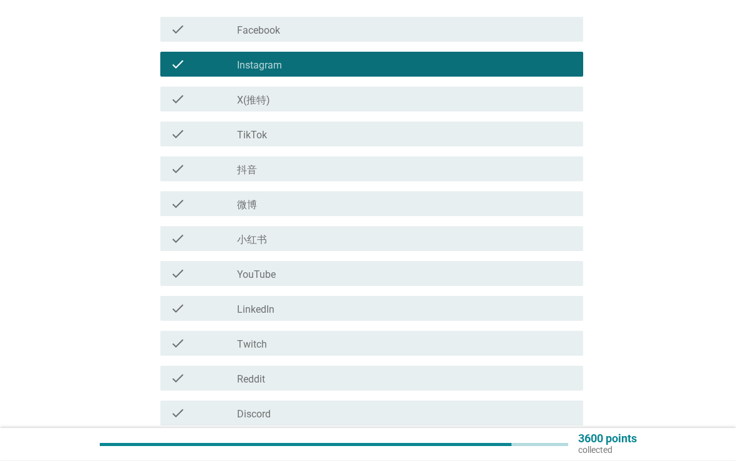
scroll to position [155, 0]
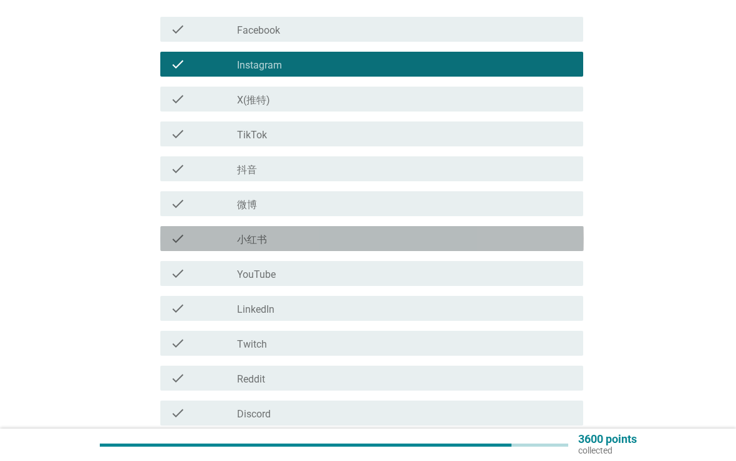
click at [524, 240] on div "check_box_outline_blank 小红书" at bounding box center [405, 238] width 336 height 15
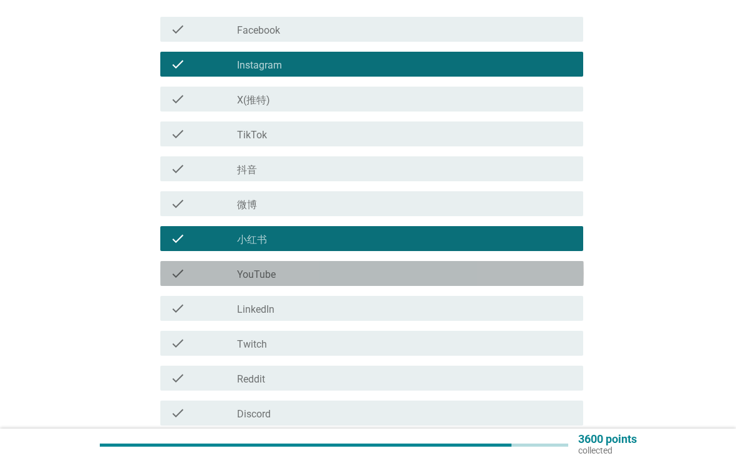
click at [510, 275] on div "check_box_outline_blank YouTube" at bounding box center [405, 273] width 336 height 15
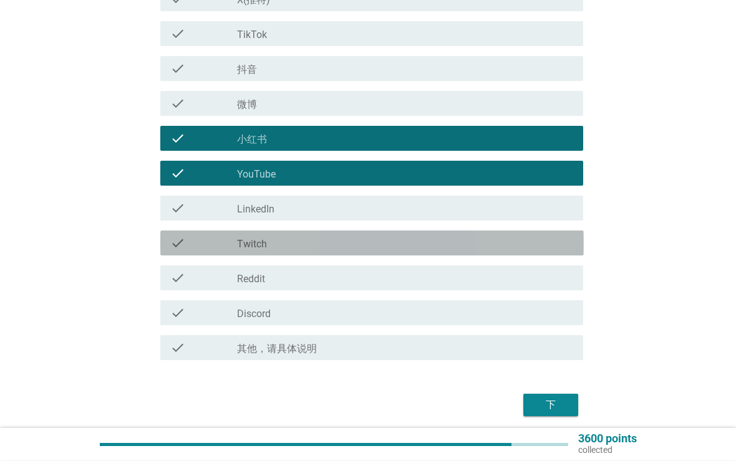
scroll to position [302, 0]
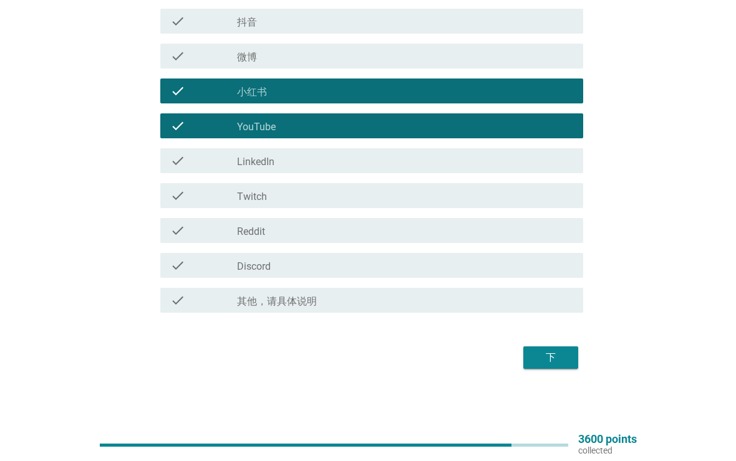
click at [569, 360] on button "下" at bounding box center [550, 358] width 55 height 22
